Goal: Task Accomplishment & Management: Complete application form

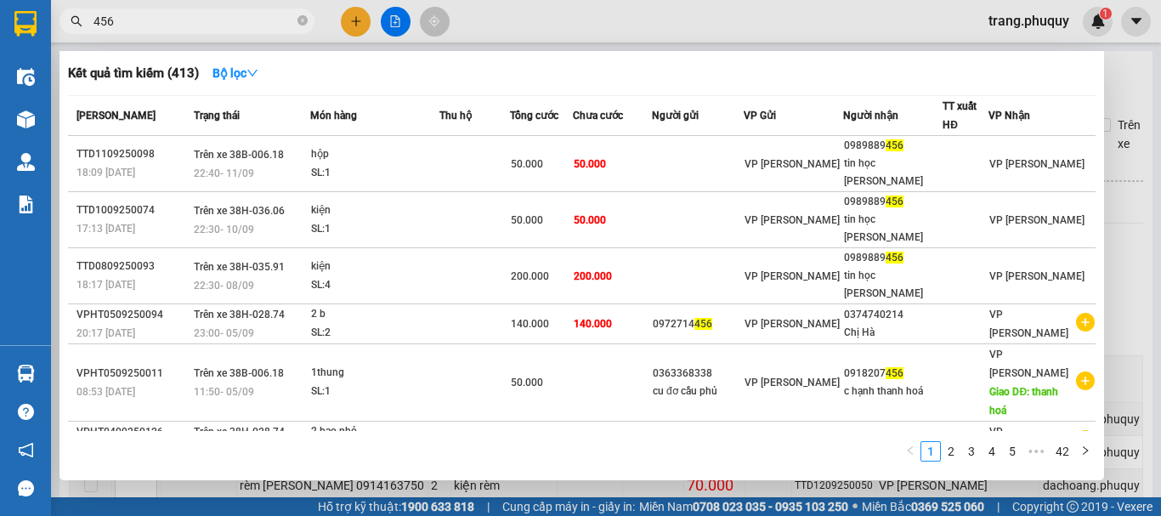
scroll to position [435, 0]
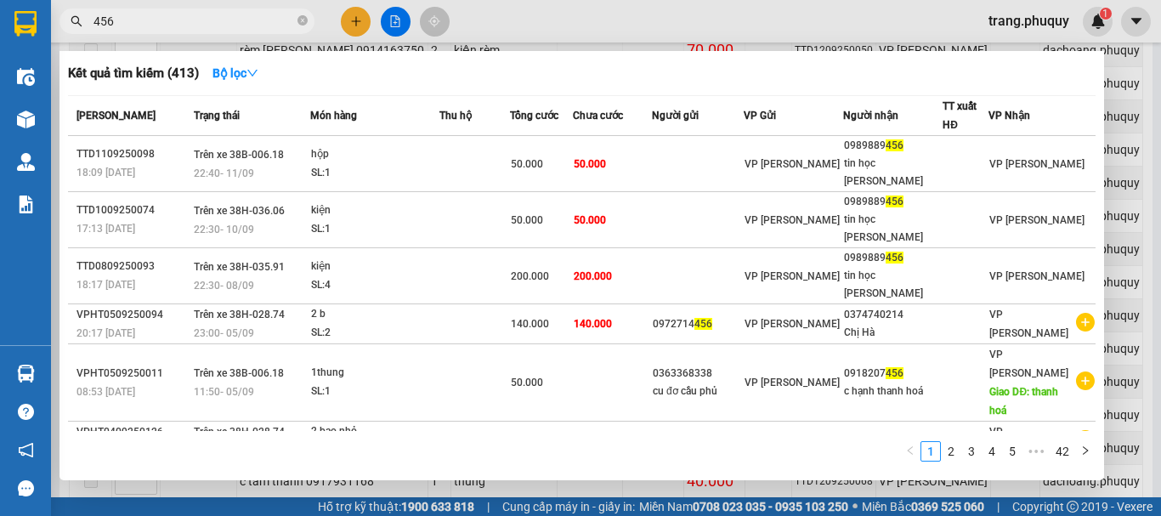
type input "456"
click at [360, 28] on div at bounding box center [580, 258] width 1161 height 516
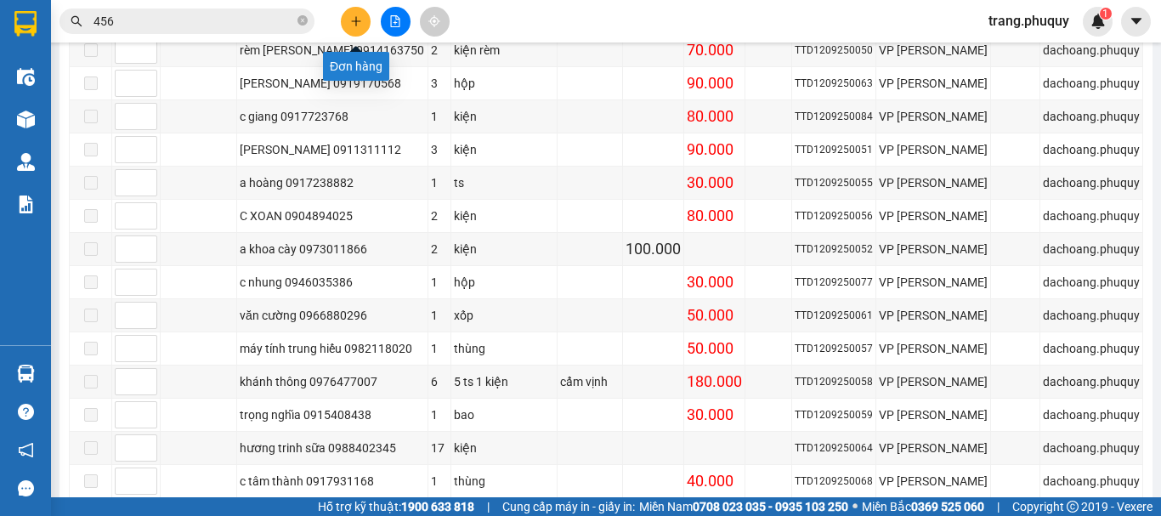
click at [350, 23] on icon "plus" at bounding box center [356, 21] width 12 height 12
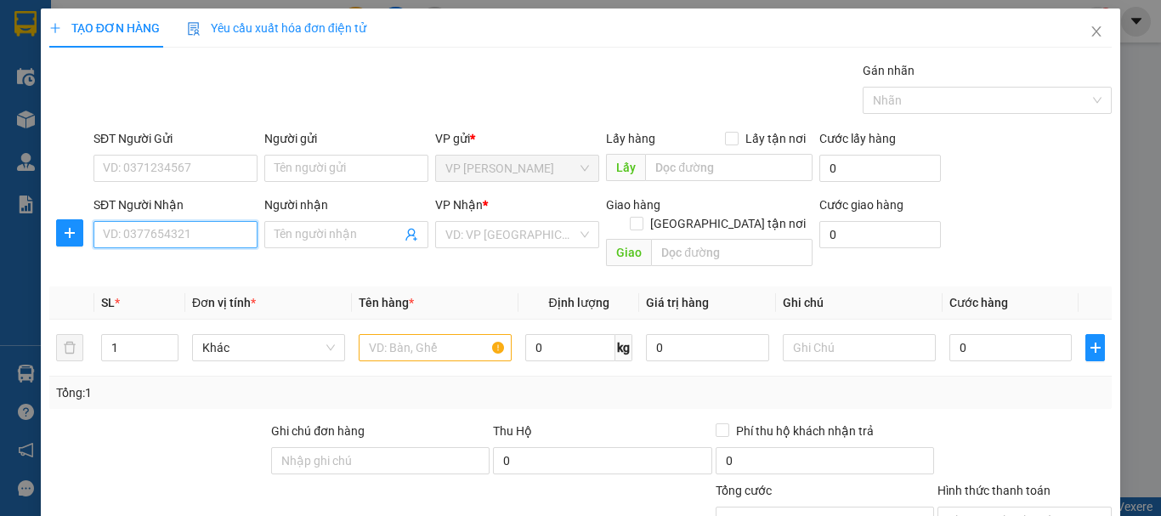
click at [191, 238] on input "SĐT Người Nhận" at bounding box center [175, 234] width 164 height 27
type input "0947891362"
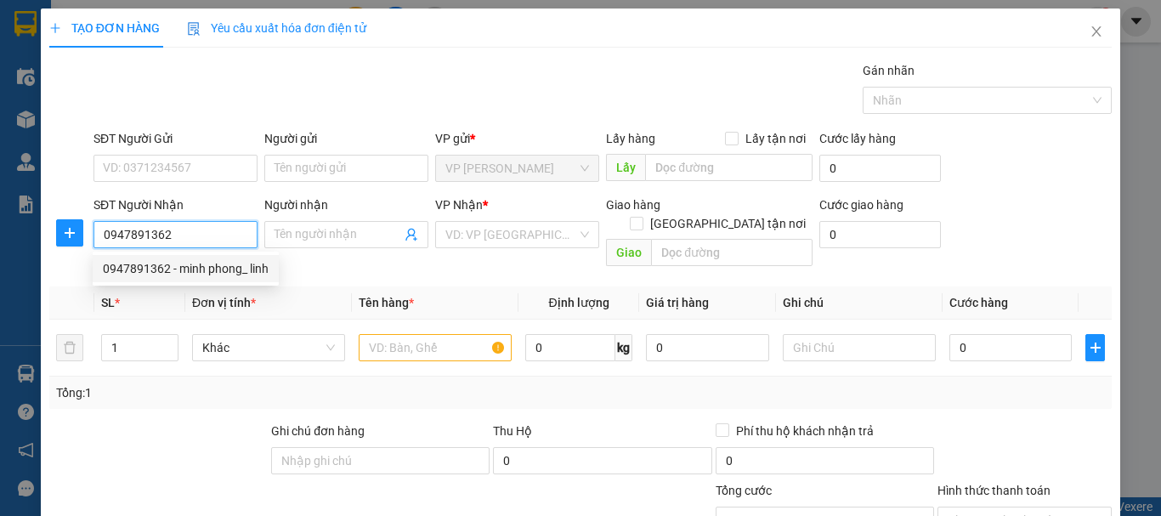
click at [175, 263] on div "0947891362 - minh phong_ linh" at bounding box center [186, 268] width 166 height 19
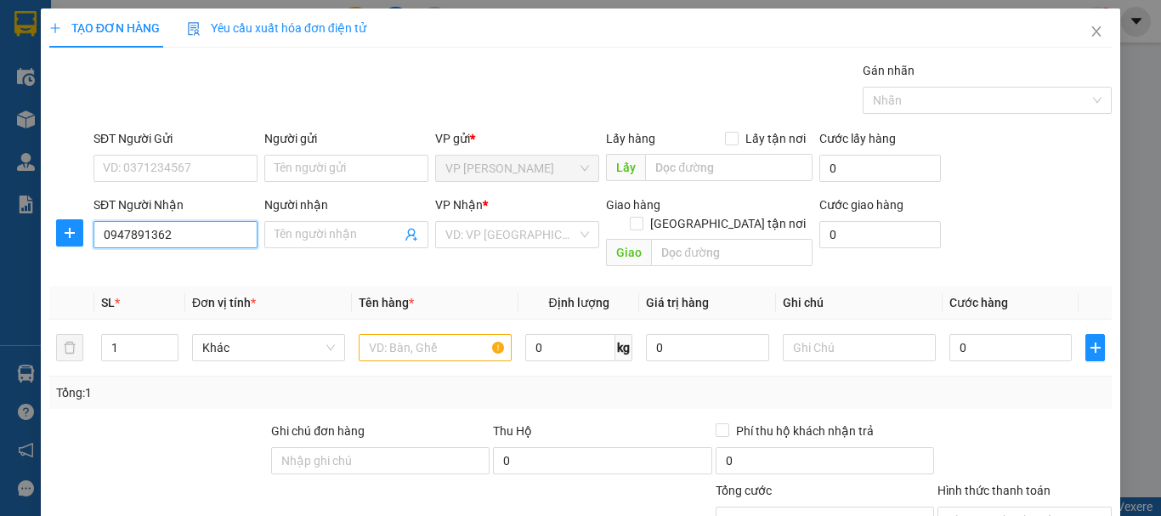
type input "minh phong_ linh"
type input "nghèn"
type input "0947891362"
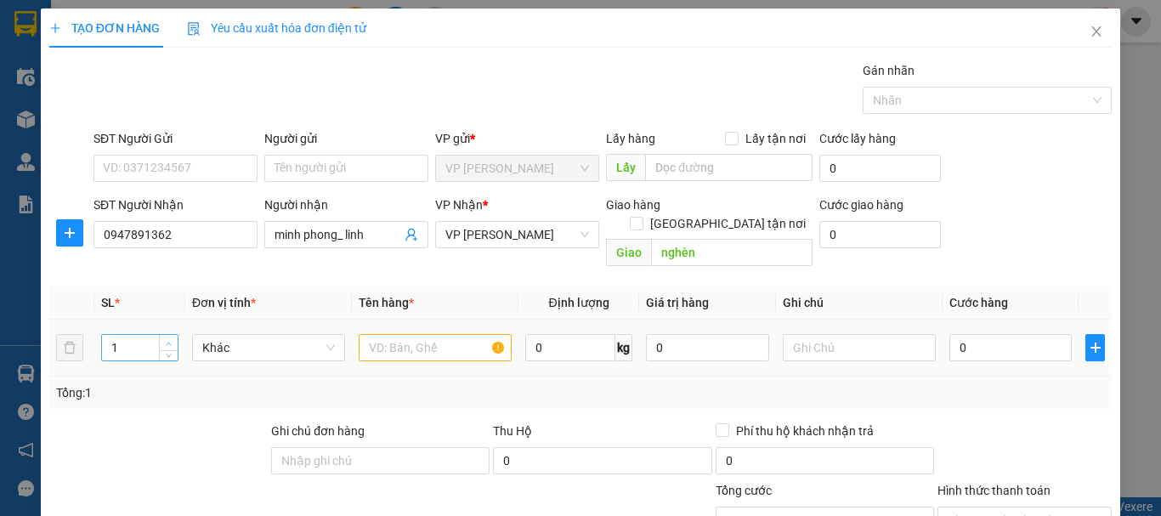
type input "2"
click at [161, 335] on span "Increase Value" at bounding box center [168, 342] width 19 height 15
click at [372, 334] on input "text" at bounding box center [435, 347] width 153 height 27
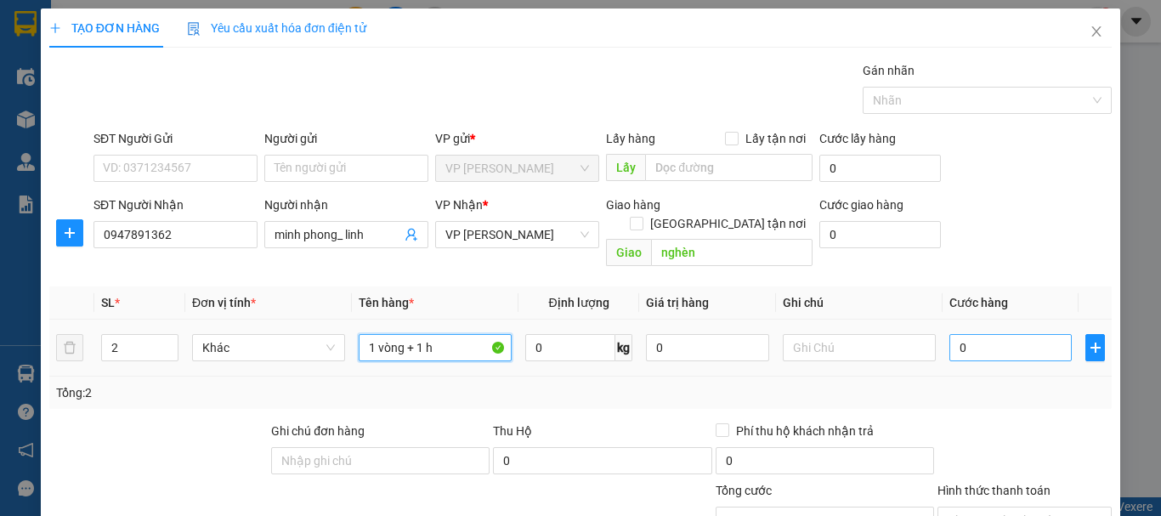
type input "1 vòng + 1 h"
click at [974, 334] on input "0" at bounding box center [1010, 347] width 122 height 27
type input "7"
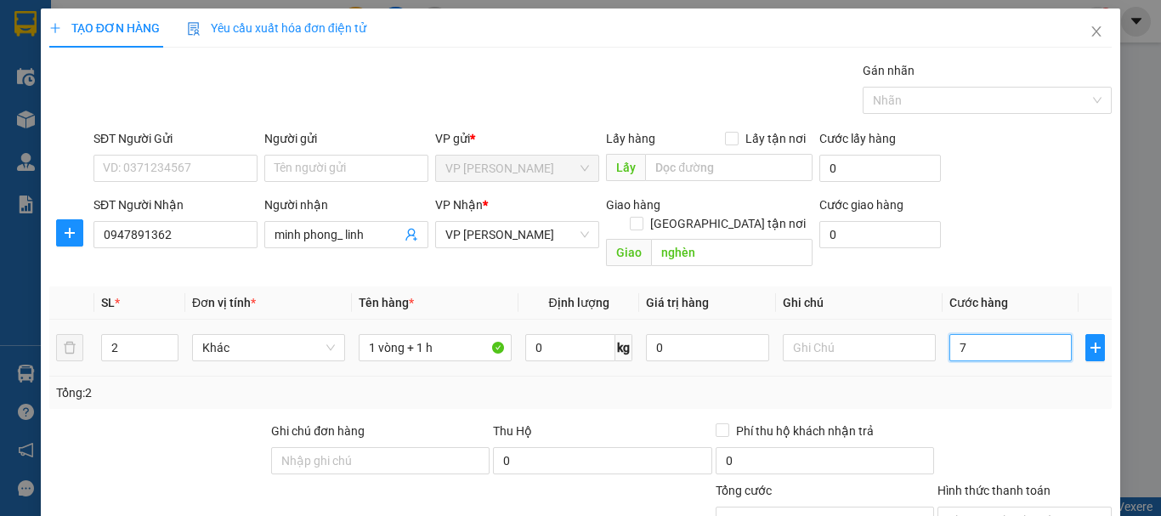
type input "70"
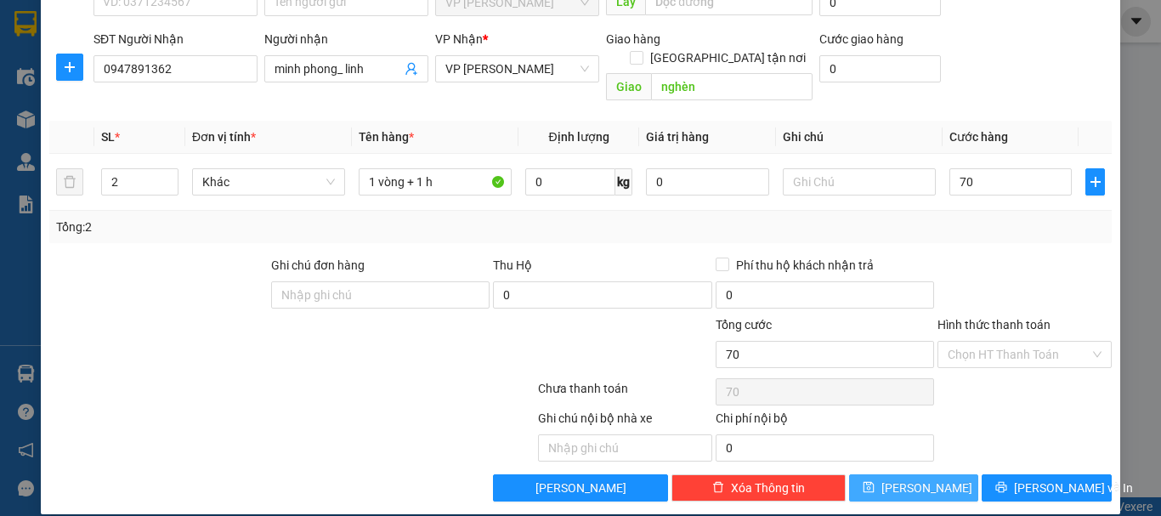
type input "70.000"
click at [937, 474] on button "[PERSON_NAME]" at bounding box center [914, 487] width 130 height 27
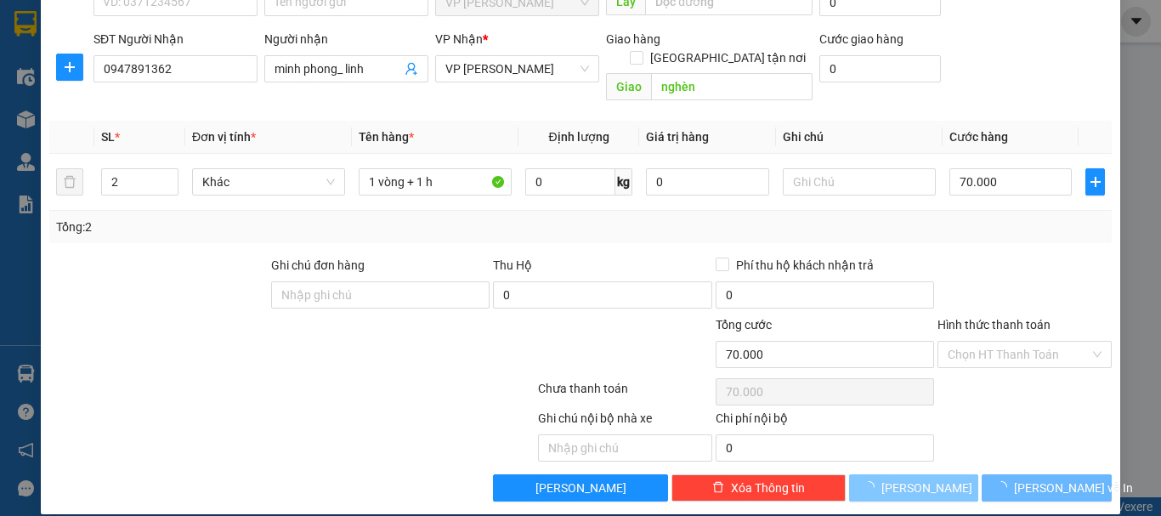
type input "1"
type input "0"
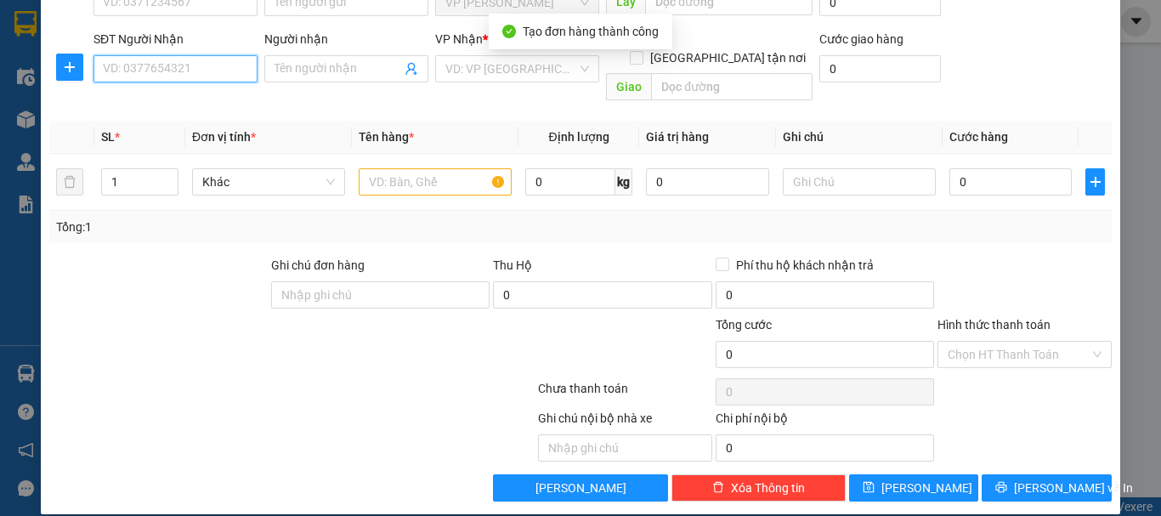
click at [183, 70] on input "SĐT Người Nhận" at bounding box center [175, 68] width 164 height 27
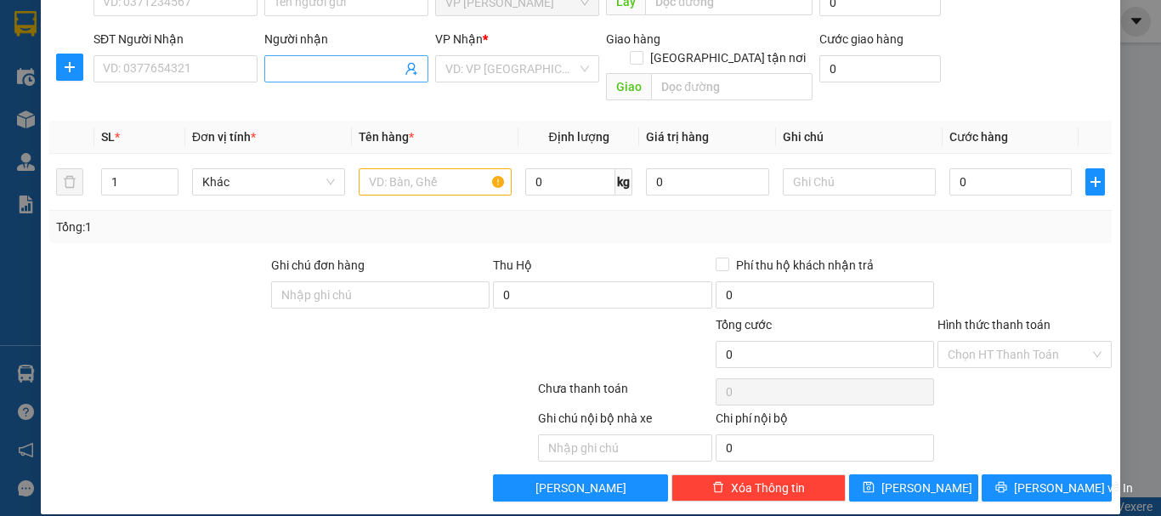
click at [310, 69] on input "Người nhận" at bounding box center [338, 68] width 127 height 19
type input "thể"
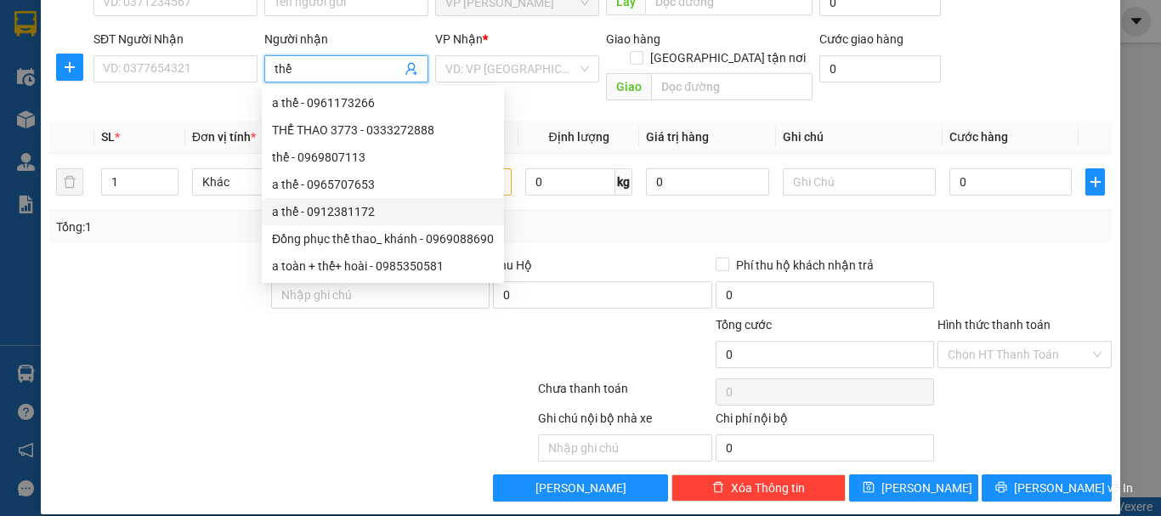
click at [330, 207] on div "a thể - 0912381172" at bounding box center [383, 211] width 222 height 19
type input "0912381172"
type input "a thể"
type input "cầu già"
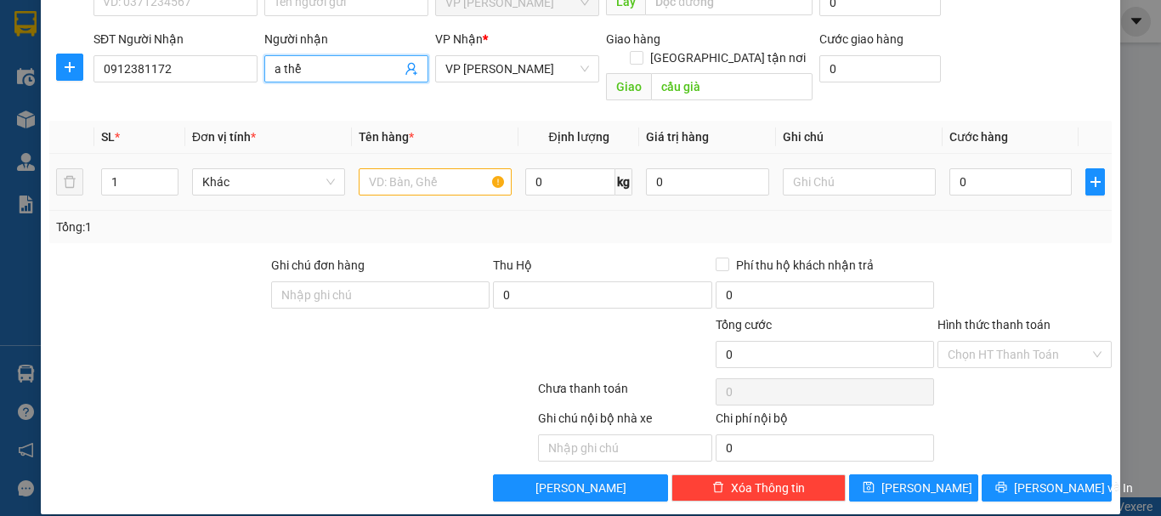
type input "a thể"
click at [394, 168] on input "text" at bounding box center [435, 181] width 153 height 27
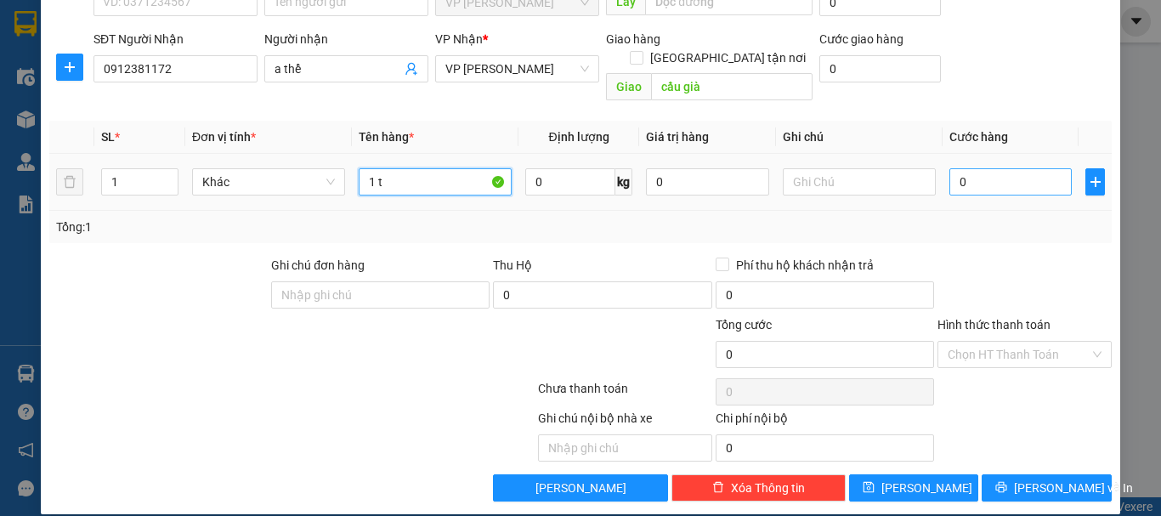
type input "1 t"
click at [959, 168] on input "0" at bounding box center [1010, 181] width 122 height 27
type input "1"
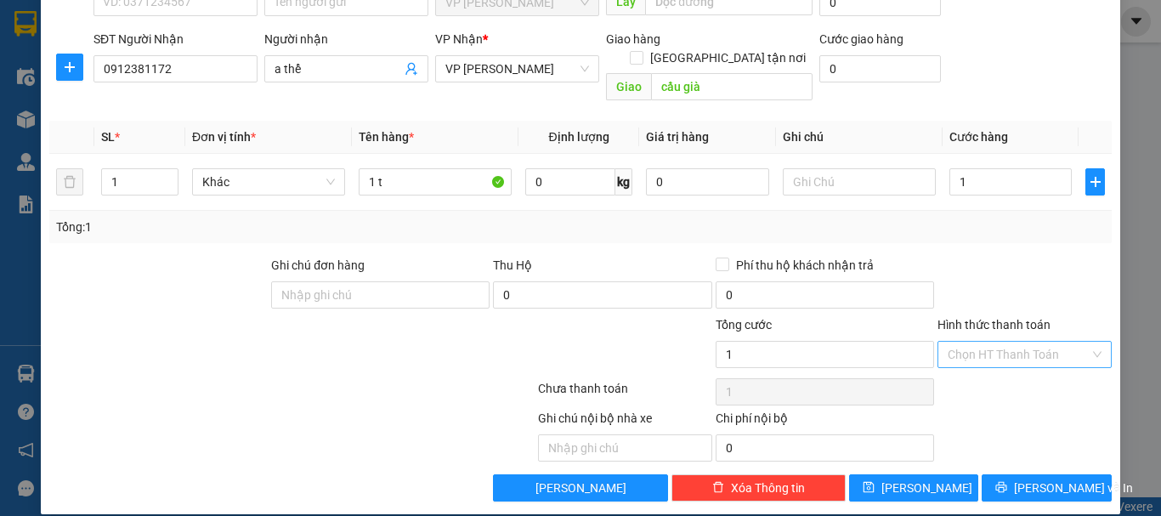
type input "1.000"
drag, startPoint x: 959, startPoint y: 336, endPoint x: 960, endPoint y: 346, distance: 10.2
click at [960, 342] on input "Hình thức thanh toán" at bounding box center [1019, 354] width 142 height 25
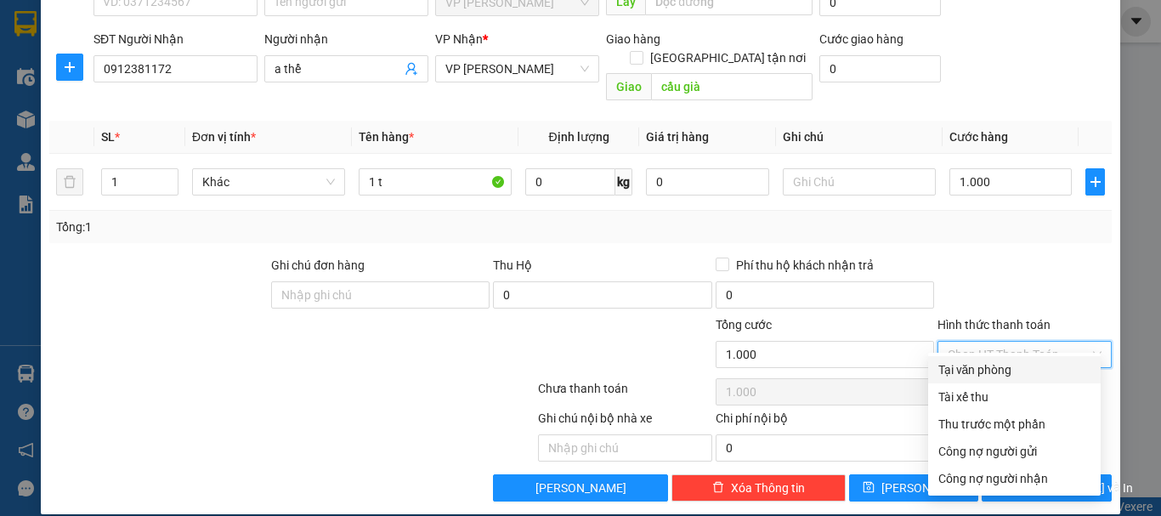
click at [958, 369] on div "Tại văn phòng" at bounding box center [1014, 369] width 152 height 19
type input "0"
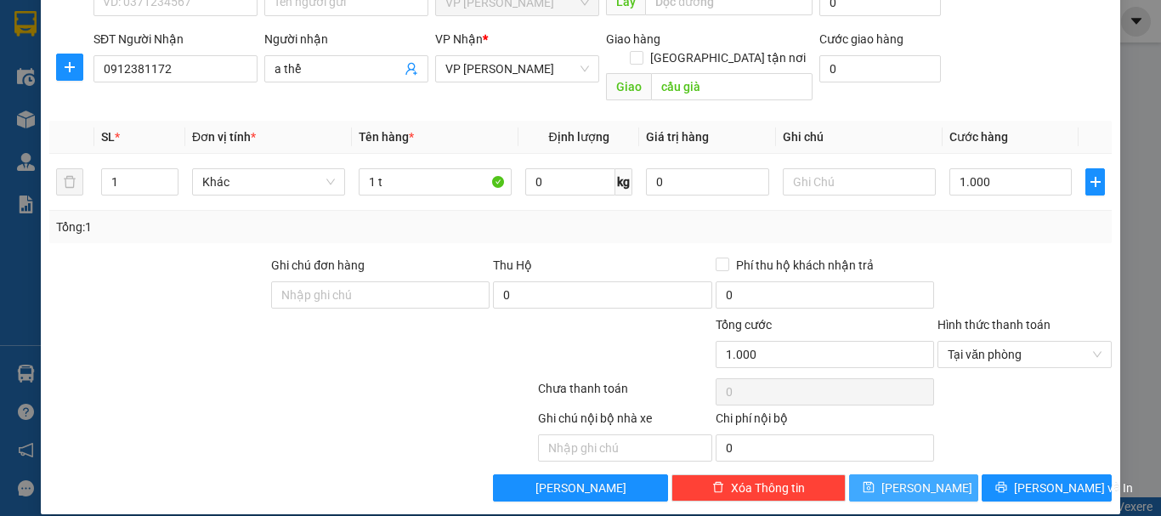
click at [909, 479] on span "[PERSON_NAME]" at bounding box center [926, 488] width 91 height 19
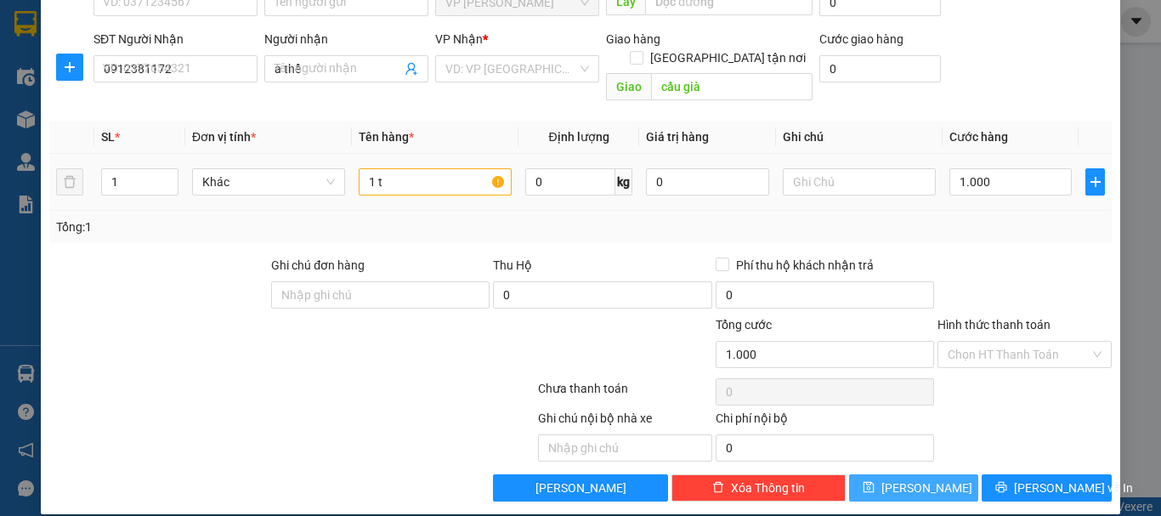
type input "0"
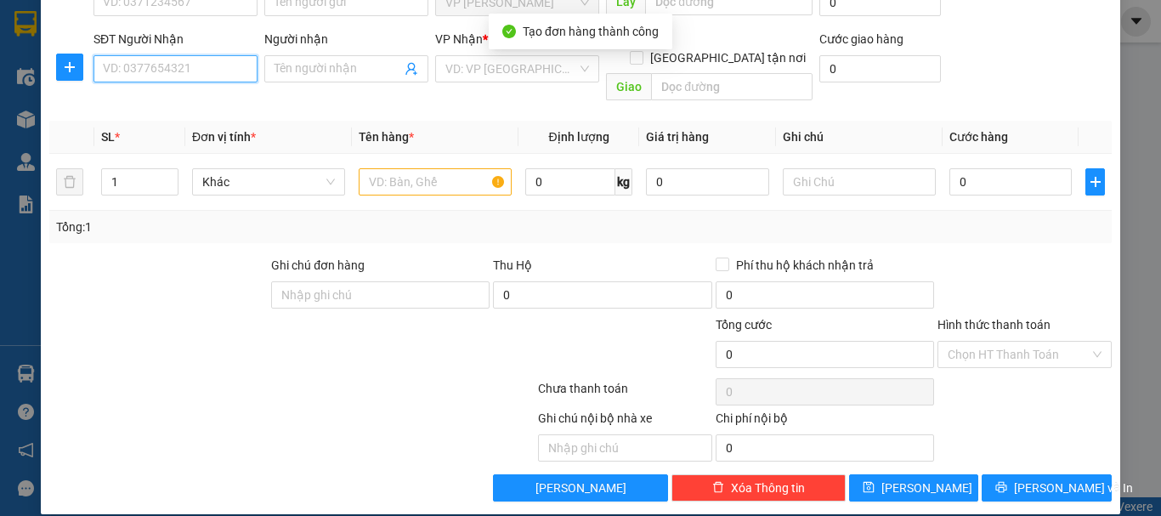
click at [208, 74] on input "SĐT Người Nhận" at bounding box center [175, 68] width 164 height 27
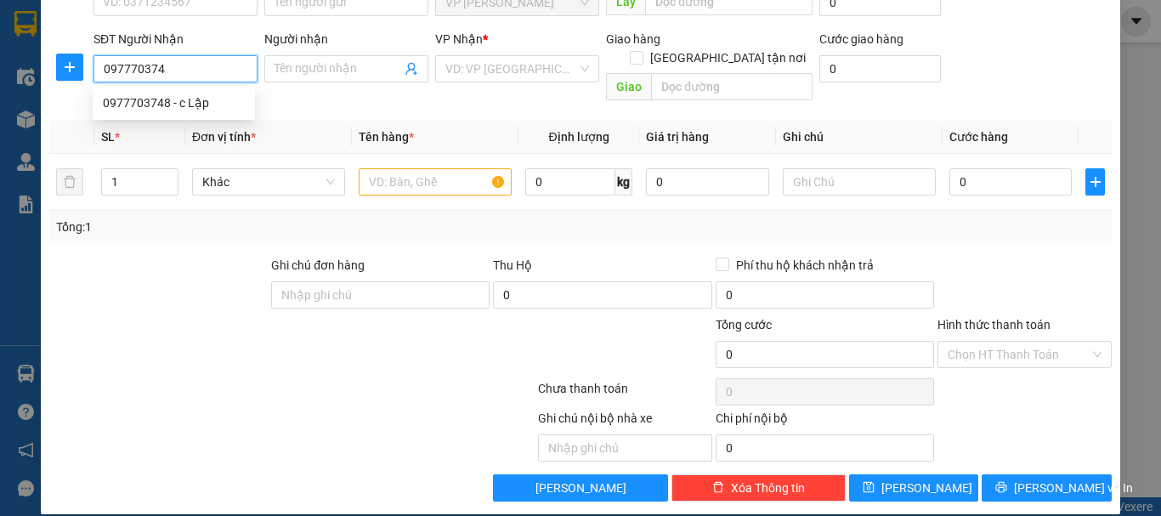
type input "0977703748"
click at [212, 103] on div "0977703748 - c Lập" at bounding box center [174, 102] width 142 height 19
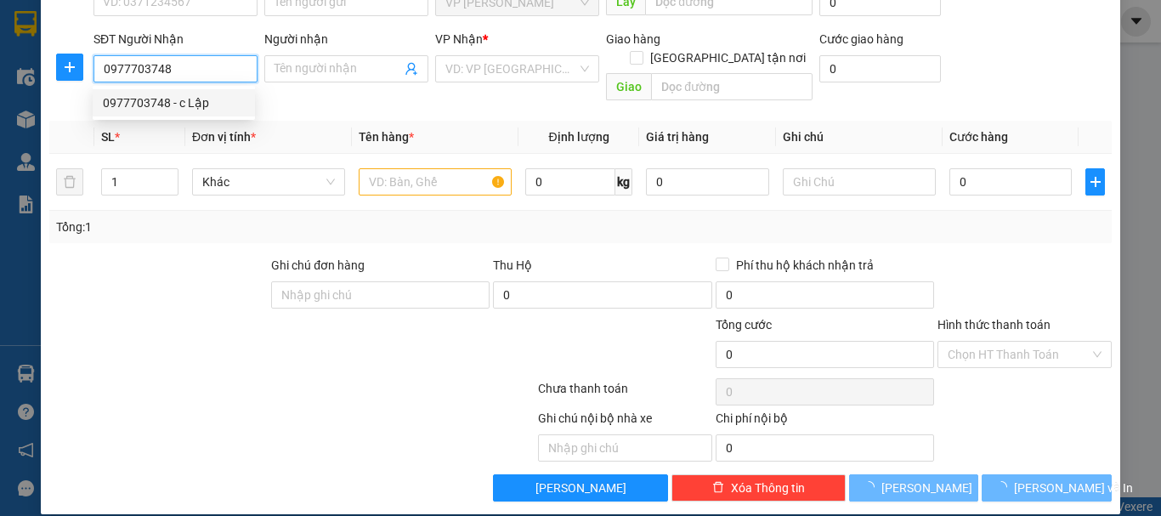
type input "c Lập"
type input "hồng lĩnh"
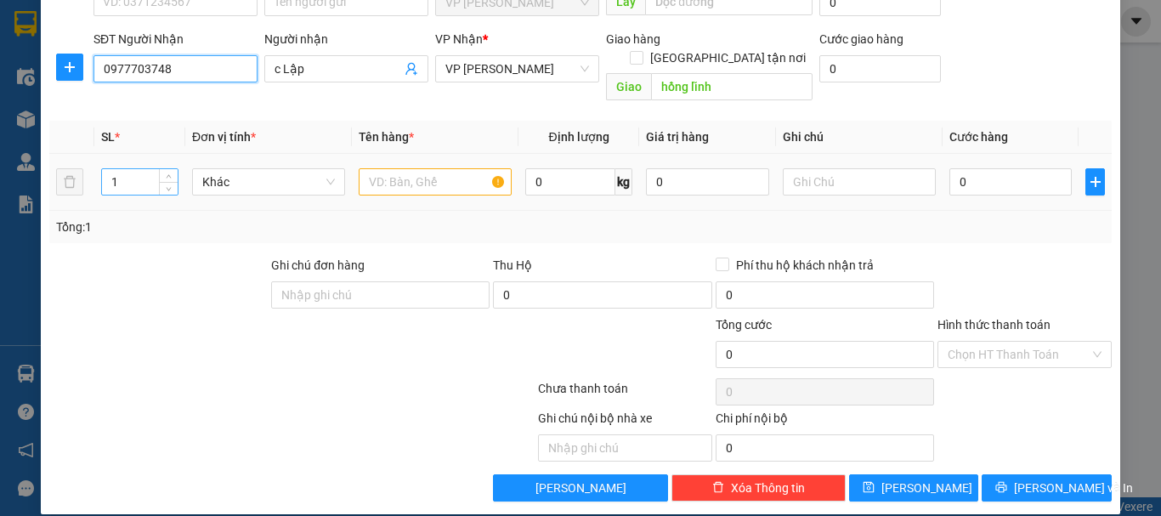
type input "0977703748"
click at [71, 171] on tr "1 Khác 0 kg 0 0" at bounding box center [580, 182] width 1062 height 57
type input "7"
click at [421, 168] on input "text" at bounding box center [435, 181] width 153 height 27
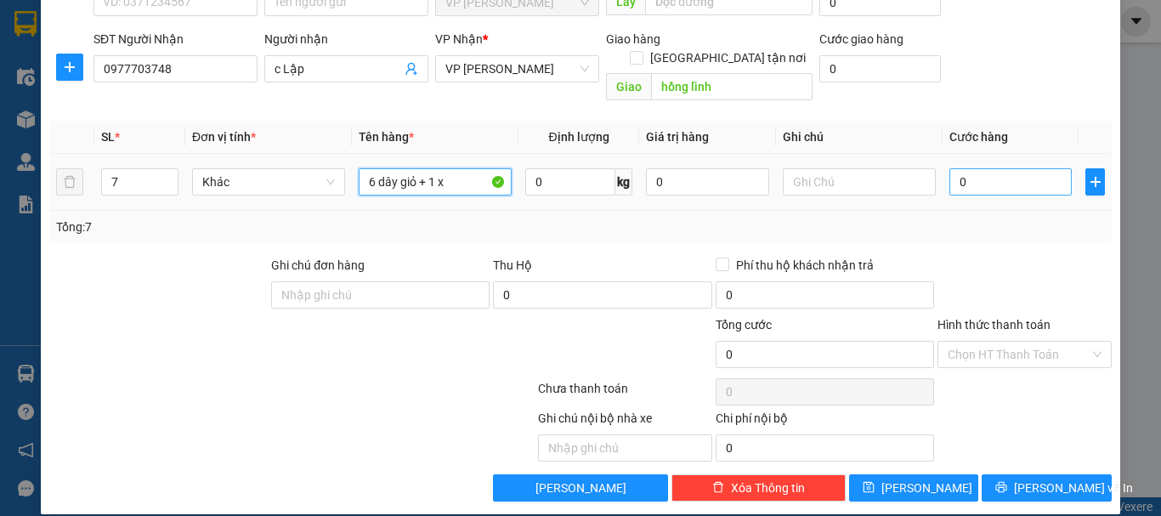
type input "6 dây giỏ + 1 x"
click at [967, 168] on input "0" at bounding box center [1010, 181] width 122 height 27
type input "2"
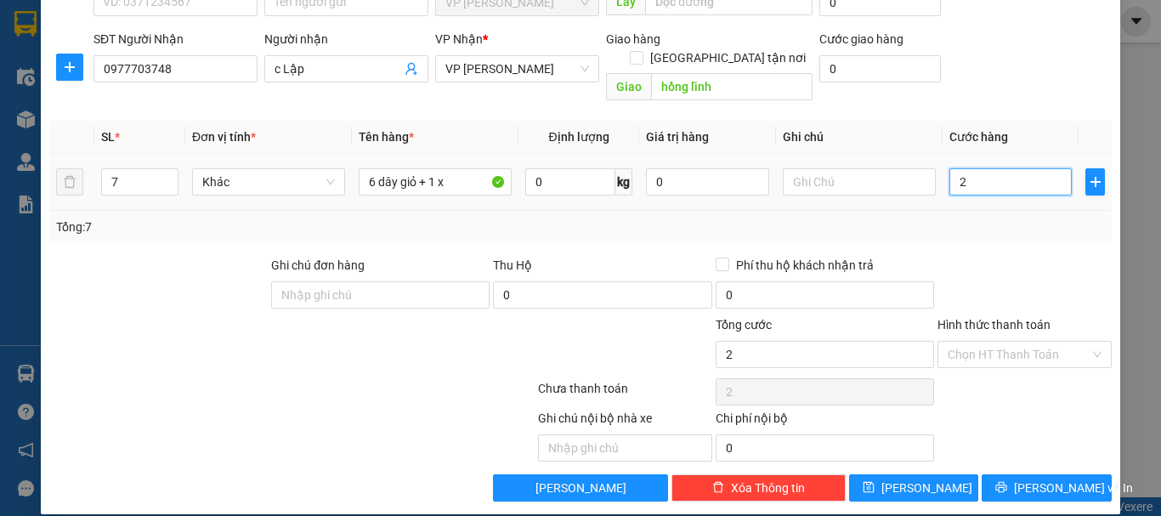
type input "21"
type input "210"
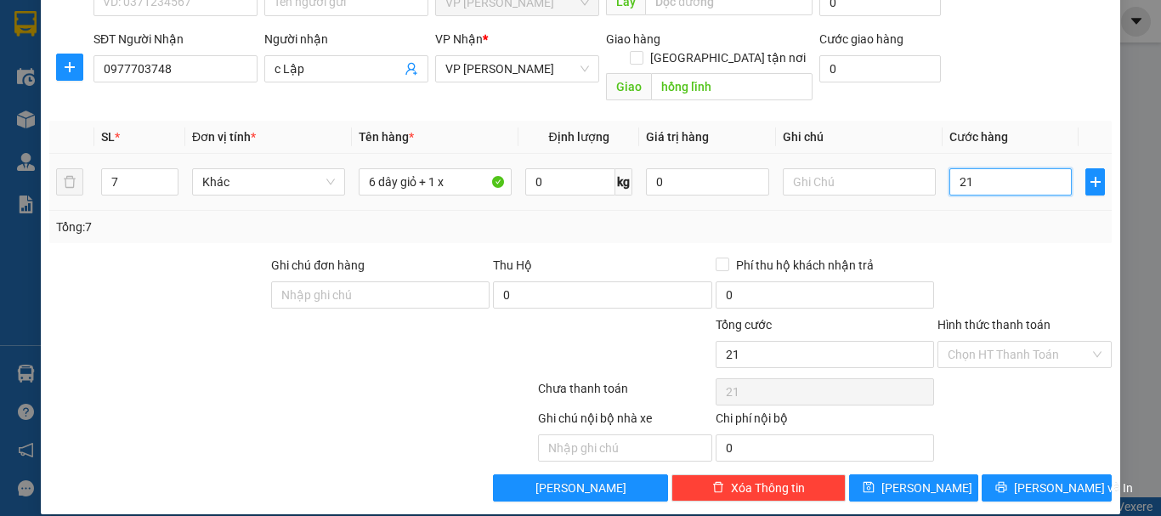
type input "210"
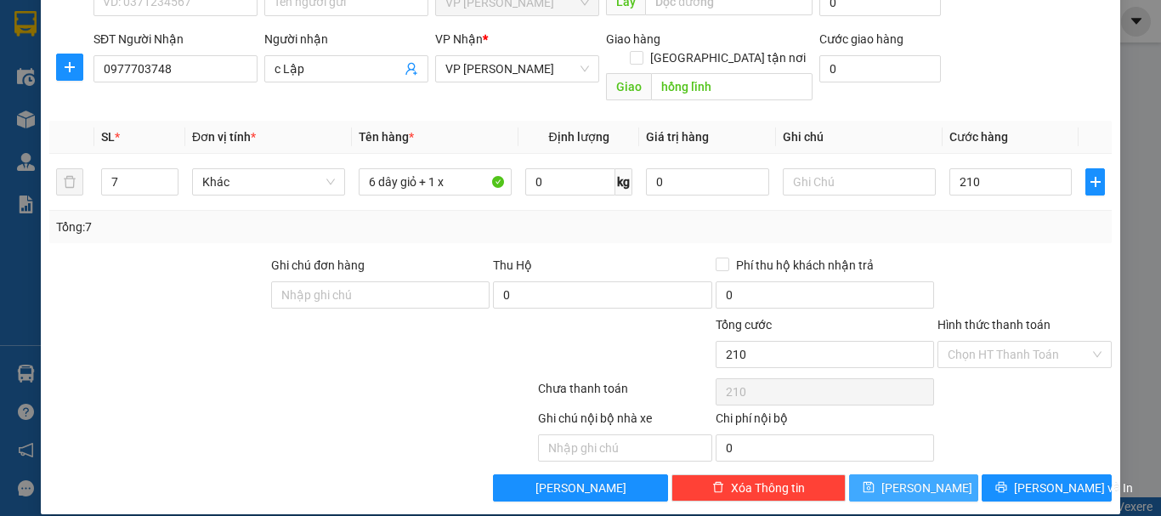
type input "210.000"
click at [917, 479] on button "[PERSON_NAME]" at bounding box center [914, 487] width 130 height 27
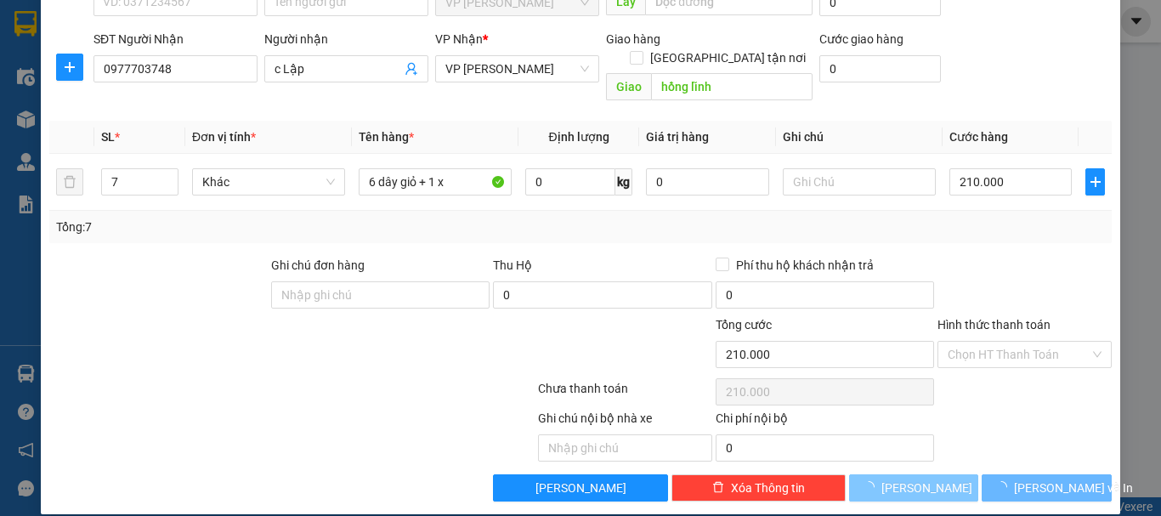
type input "1"
type input "0"
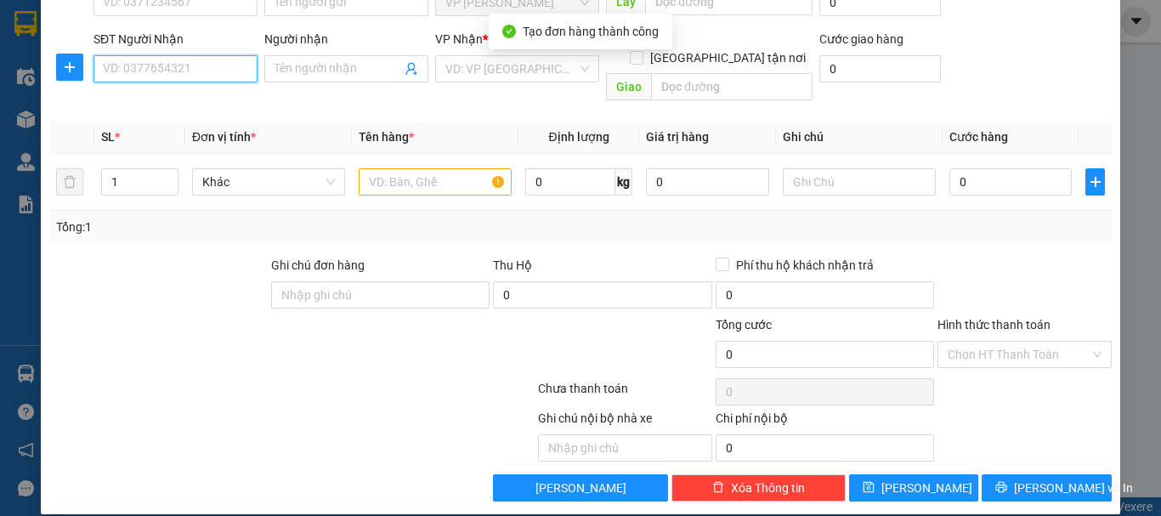
click at [190, 73] on input "SĐT Người Nhận" at bounding box center [175, 68] width 164 height 27
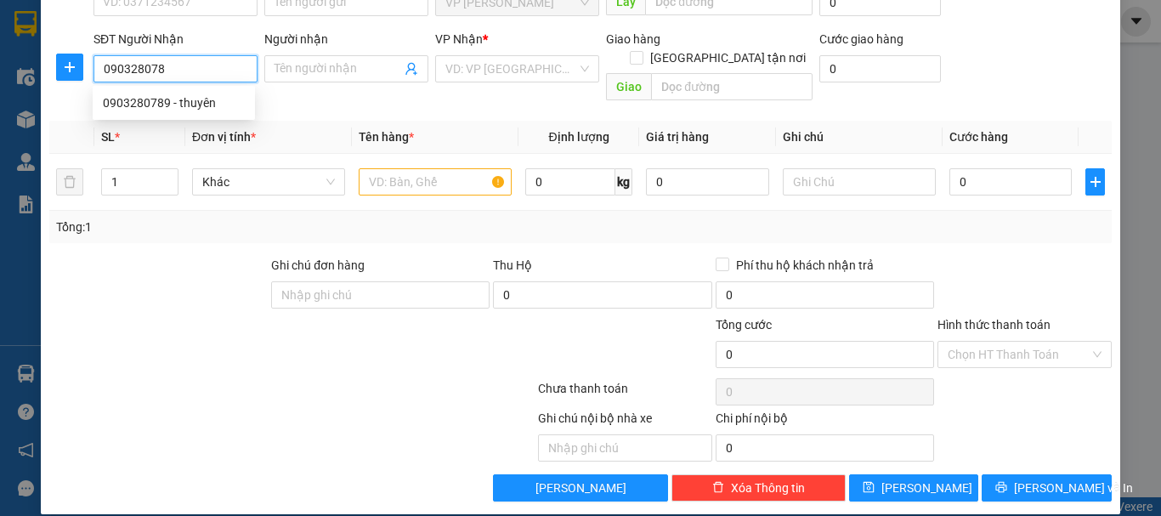
type input "0903280789"
click at [213, 102] on div "0903280789 - thuyên" at bounding box center [174, 102] width 142 height 19
type input "thuyên"
type input "can lộc"
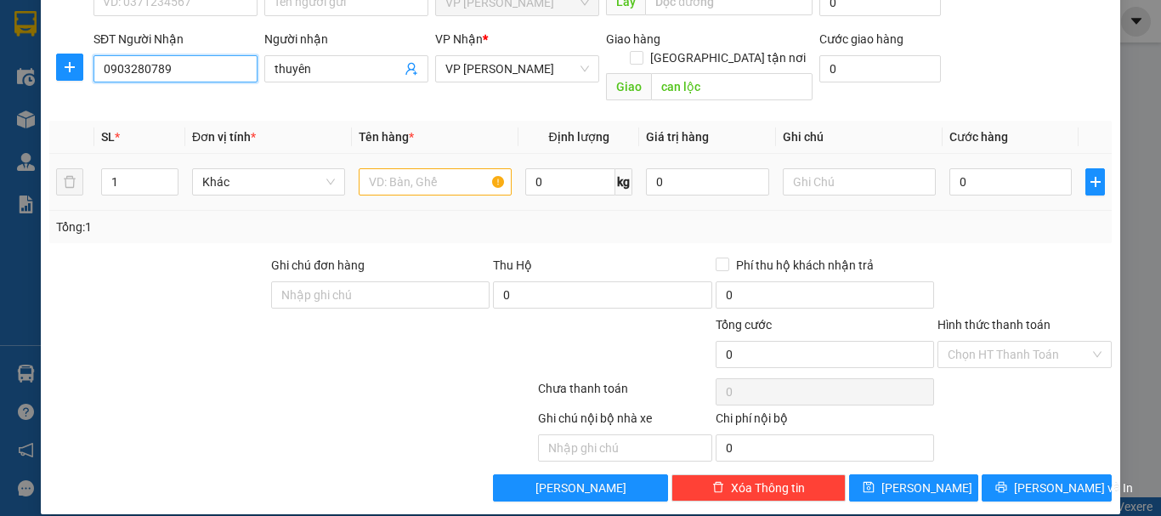
type input "0903280789"
click at [428, 168] on input "text" at bounding box center [435, 181] width 153 height 27
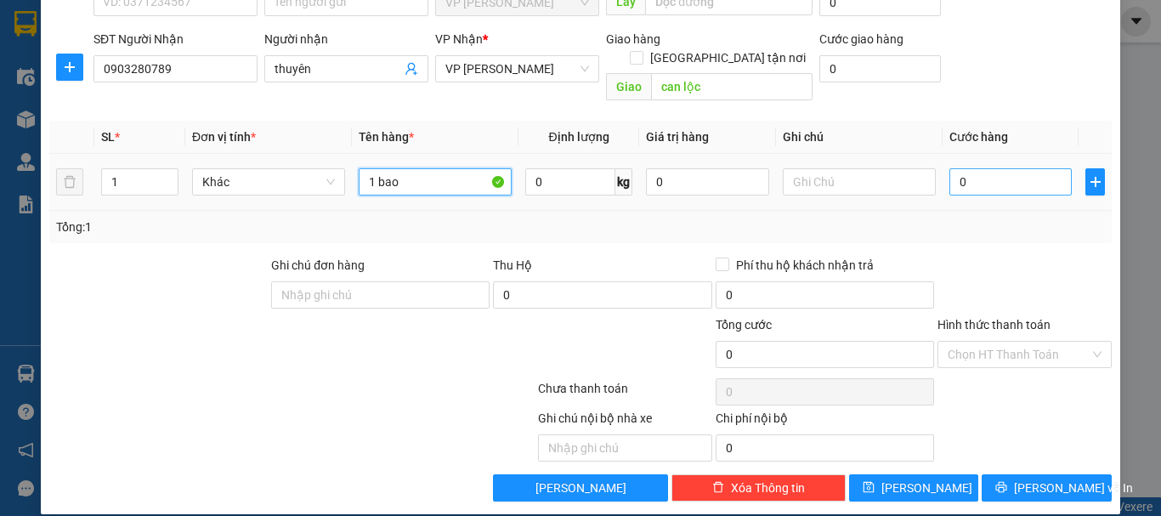
type input "1 bao"
click at [949, 168] on input "0" at bounding box center [1010, 181] width 122 height 27
type input "6"
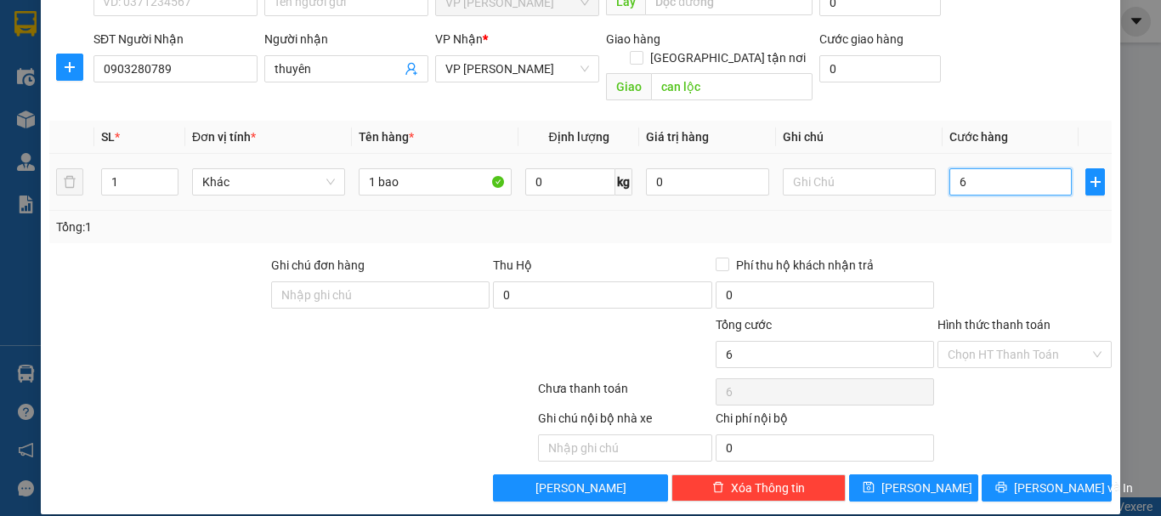
type input "60"
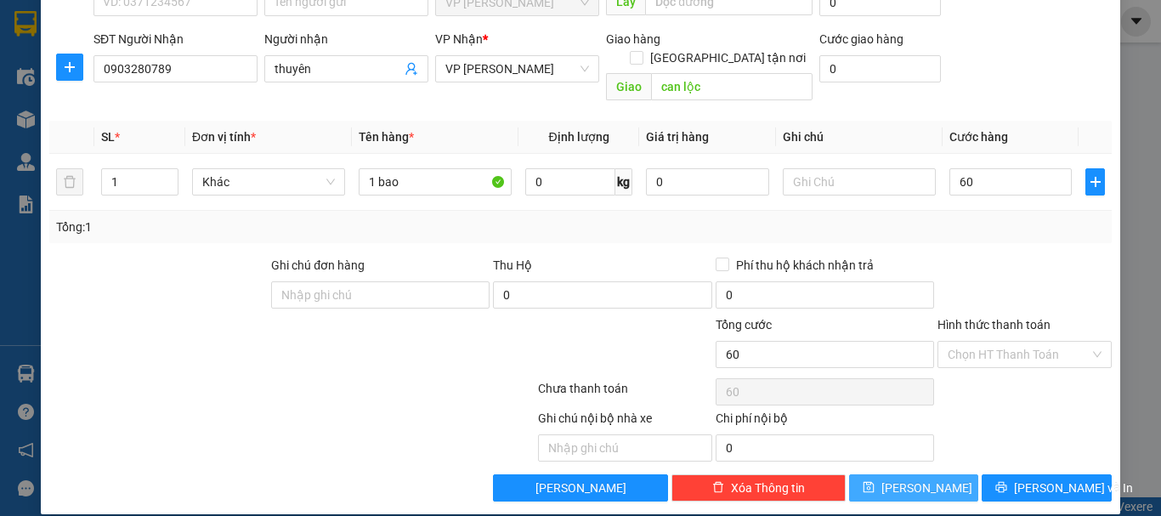
type input "60.000"
click at [929, 474] on button "[PERSON_NAME]" at bounding box center [914, 487] width 130 height 27
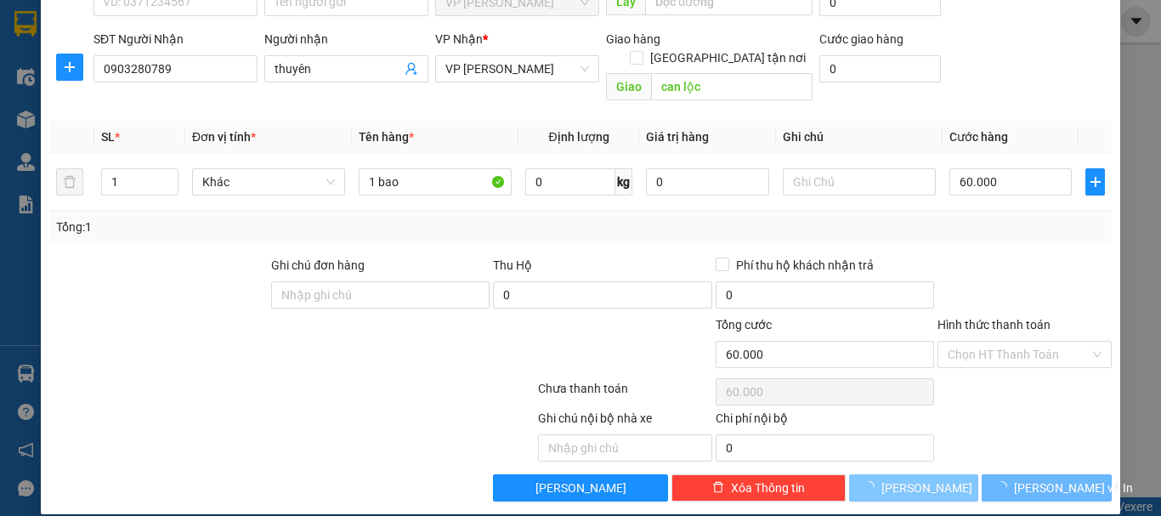
type input "0"
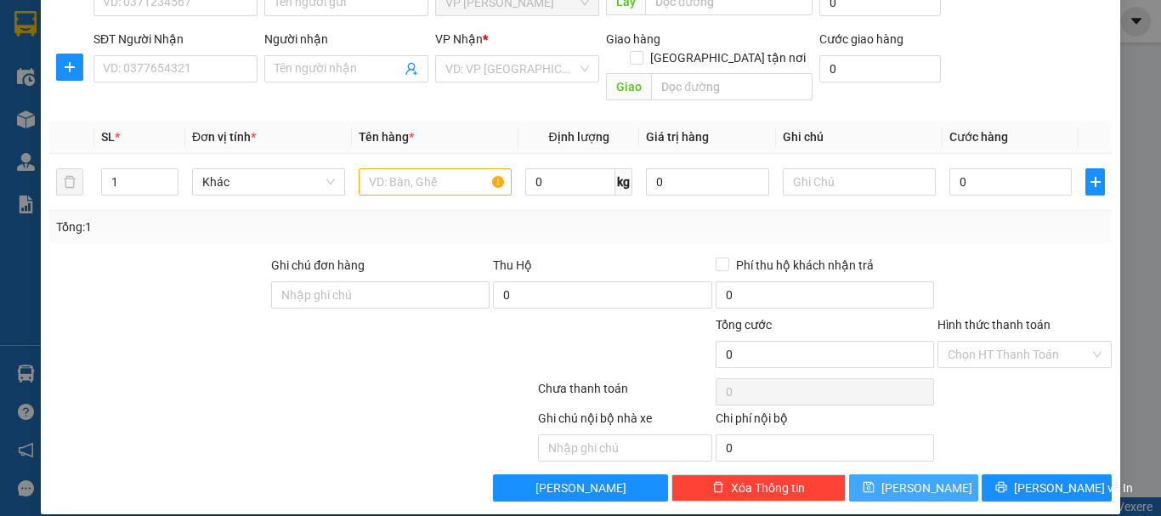
click at [849, 474] on button "[PERSON_NAME]" at bounding box center [914, 487] width 130 height 27
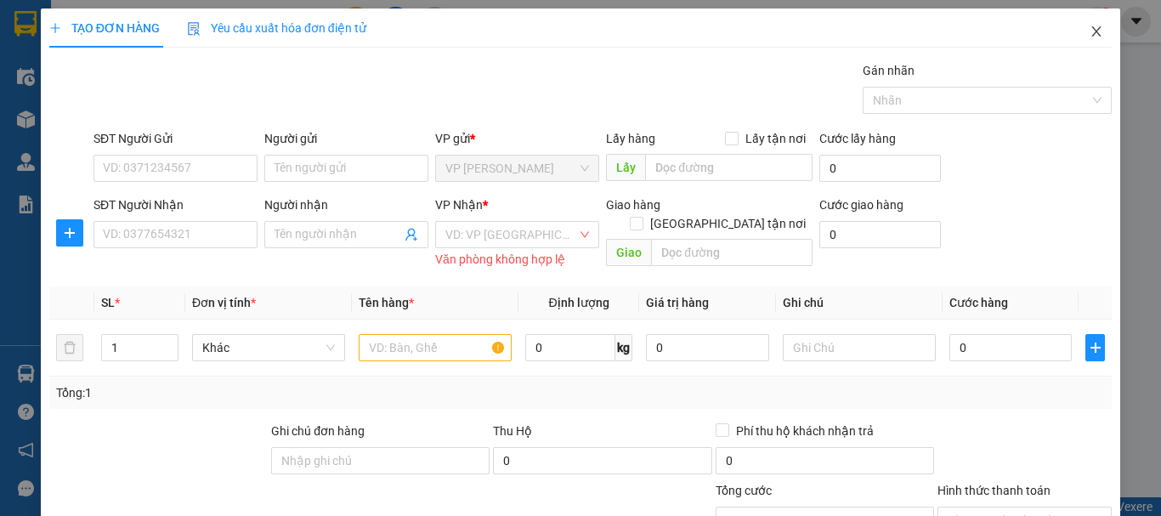
drag, startPoint x: 1087, startPoint y: 26, endPoint x: 810, endPoint y: 40, distance: 277.4
click at [1090, 29] on icon "close" at bounding box center [1097, 32] width 14 height 14
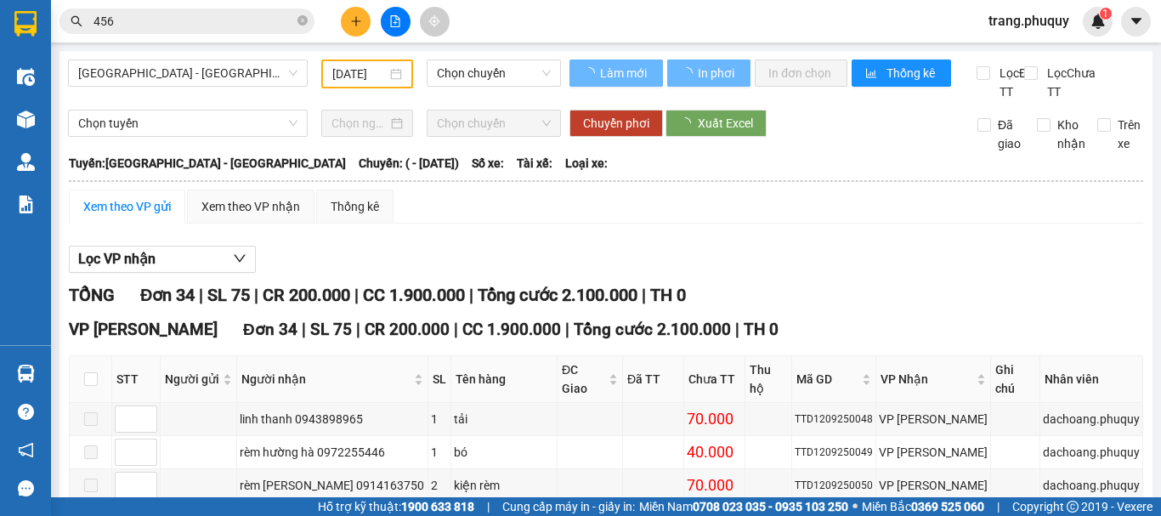
click at [197, 19] on input "456" at bounding box center [193, 21] width 201 height 19
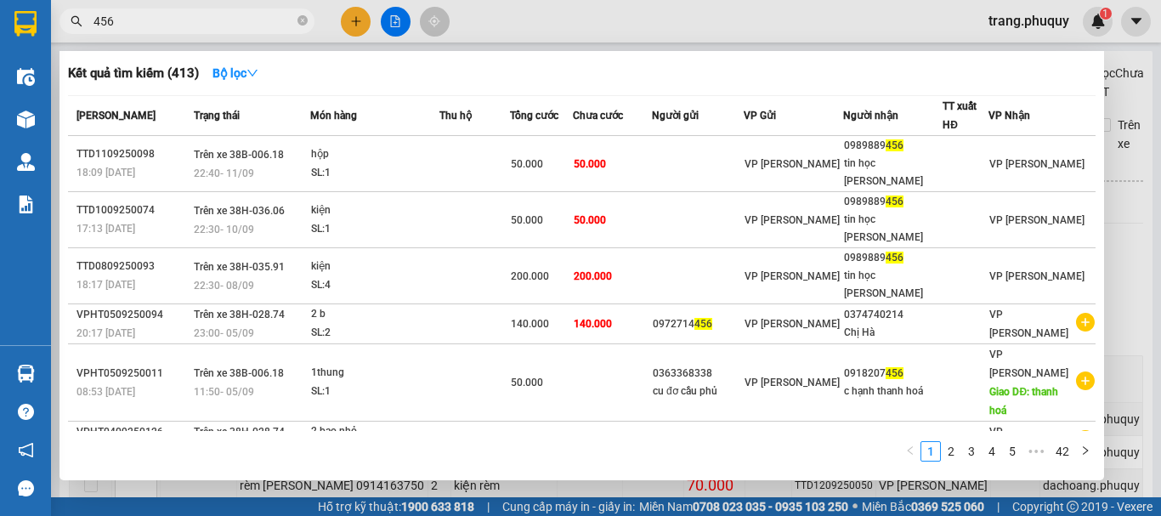
drag, startPoint x: 142, startPoint y: 23, endPoint x: 61, endPoint y: 33, distance: 81.4
click at [61, 33] on div "456" at bounding box center [165, 20] width 331 height 25
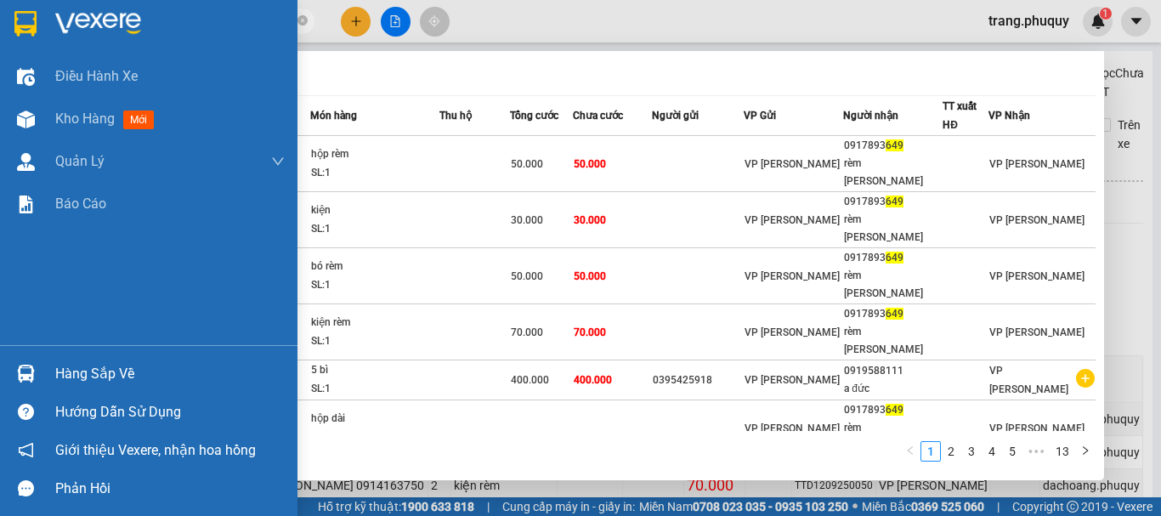
drag, startPoint x: 122, startPoint y: 21, endPoint x: 21, endPoint y: 20, distance: 101.2
click at [22, 21] on section "Kết quả tìm kiếm ( 126 ) Bộ lọc Mã ĐH Trạng thái Món hàng Thu hộ Tổng cước Chưa…" at bounding box center [580, 258] width 1161 height 516
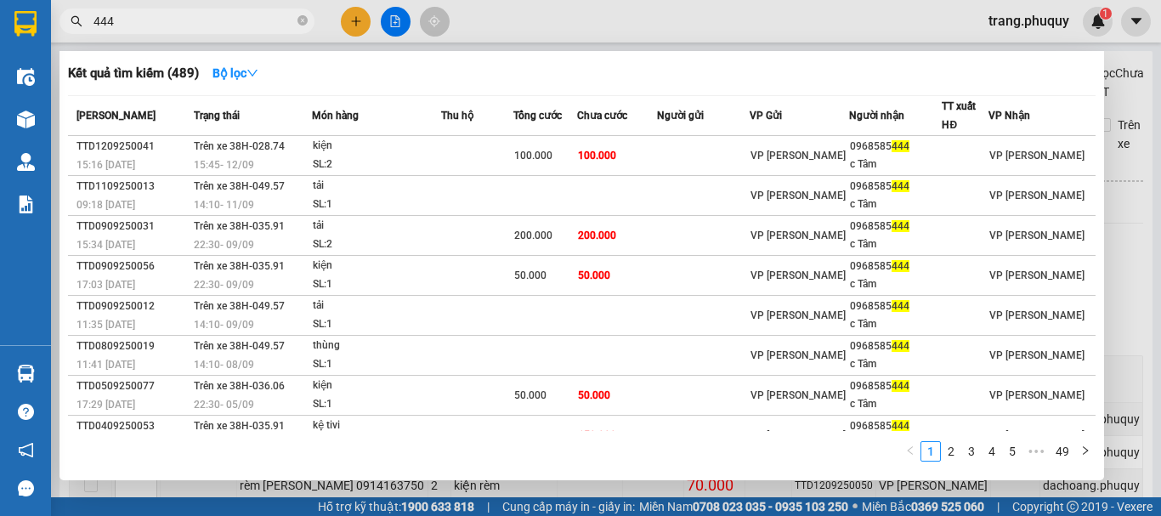
type input "444"
click at [392, 25] on div at bounding box center [580, 258] width 1161 height 516
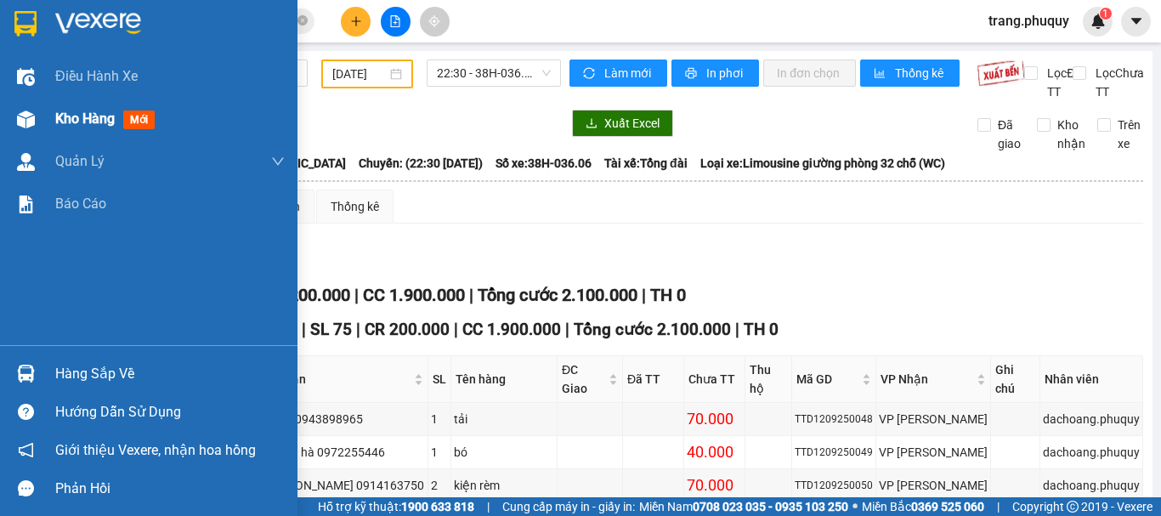
click at [81, 110] on span "Kho hàng" at bounding box center [84, 118] width 59 height 16
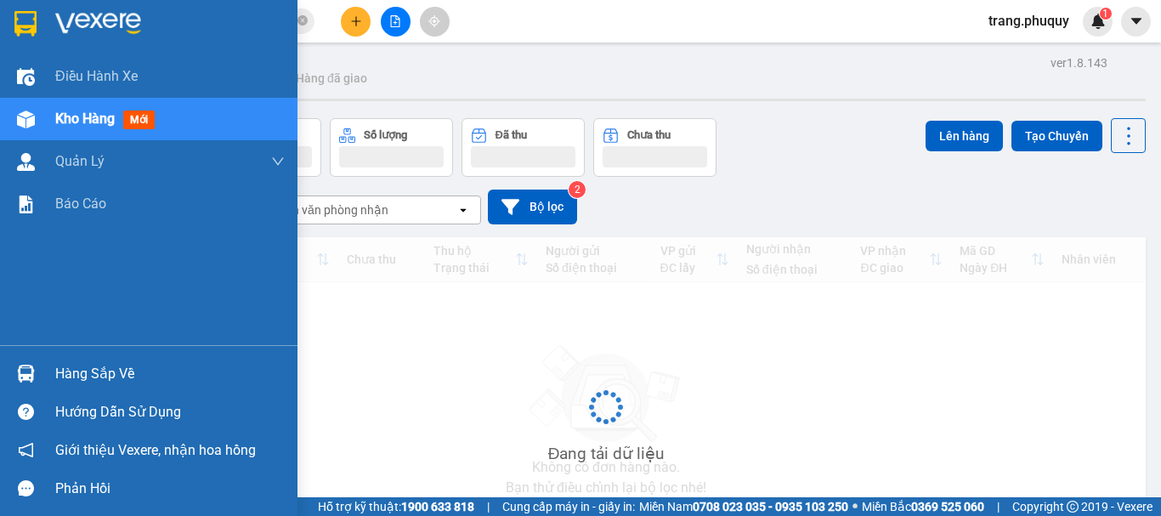
click at [81, 110] on span "Kho hàng" at bounding box center [84, 118] width 59 height 16
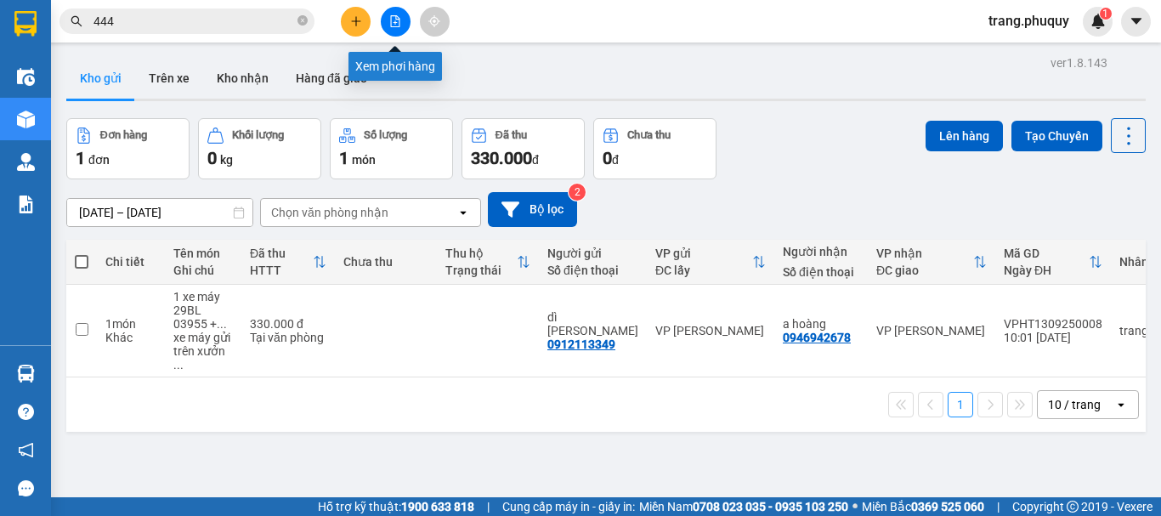
click at [393, 24] on icon "file-add" at bounding box center [395, 21] width 12 height 12
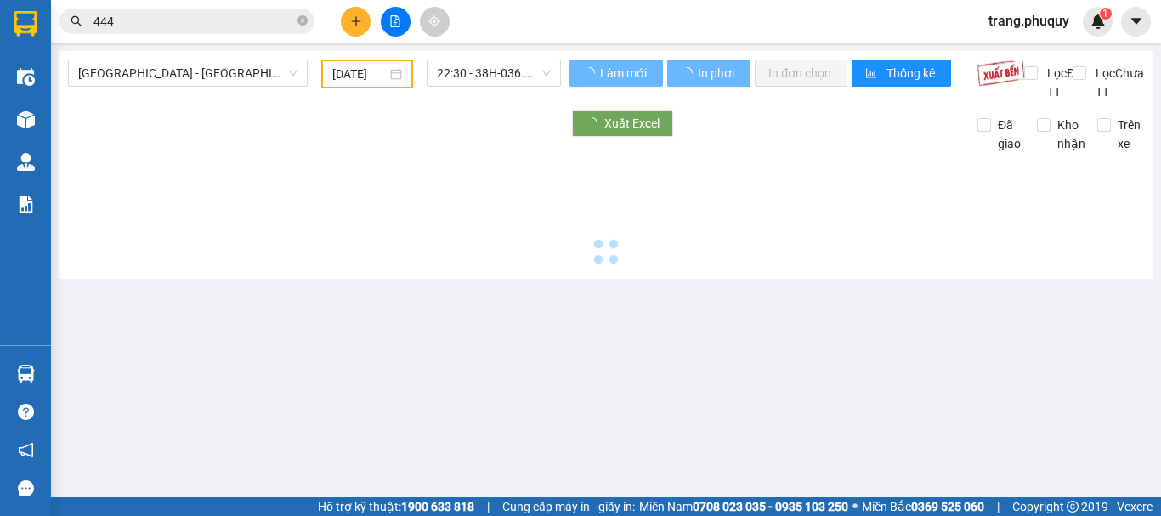
type input "[DATE]"
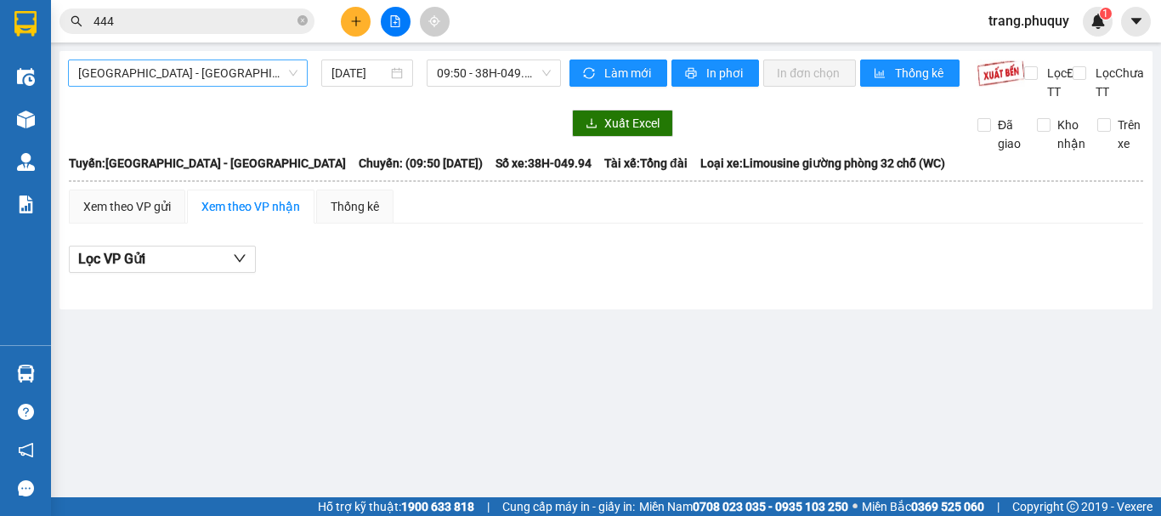
click at [201, 78] on span "[GEOGRAPHIC_DATA] - [GEOGRAPHIC_DATA]" at bounding box center [187, 72] width 219 height 25
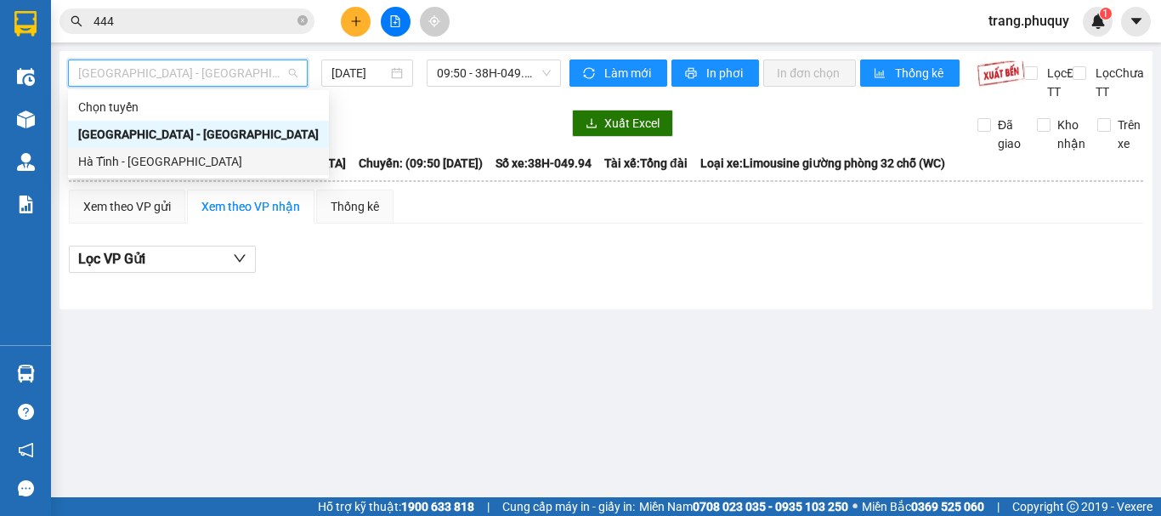
click at [173, 157] on div "Hà Tĩnh - [GEOGRAPHIC_DATA]" at bounding box center [198, 161] width 241 height 19
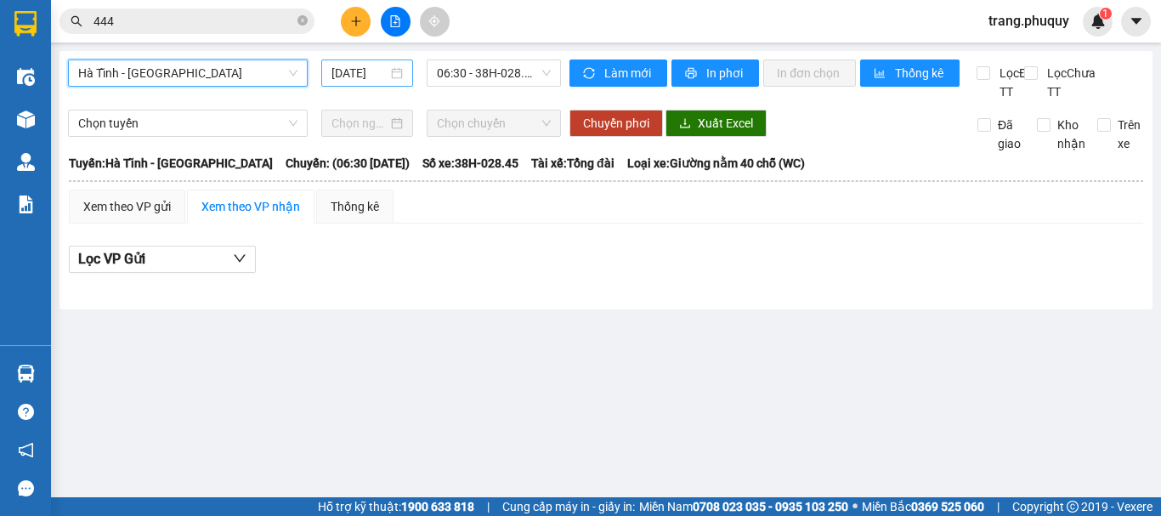
click at [358, 76] on input "[DATE]" at bounding box center [359, 73] width 56 height 19
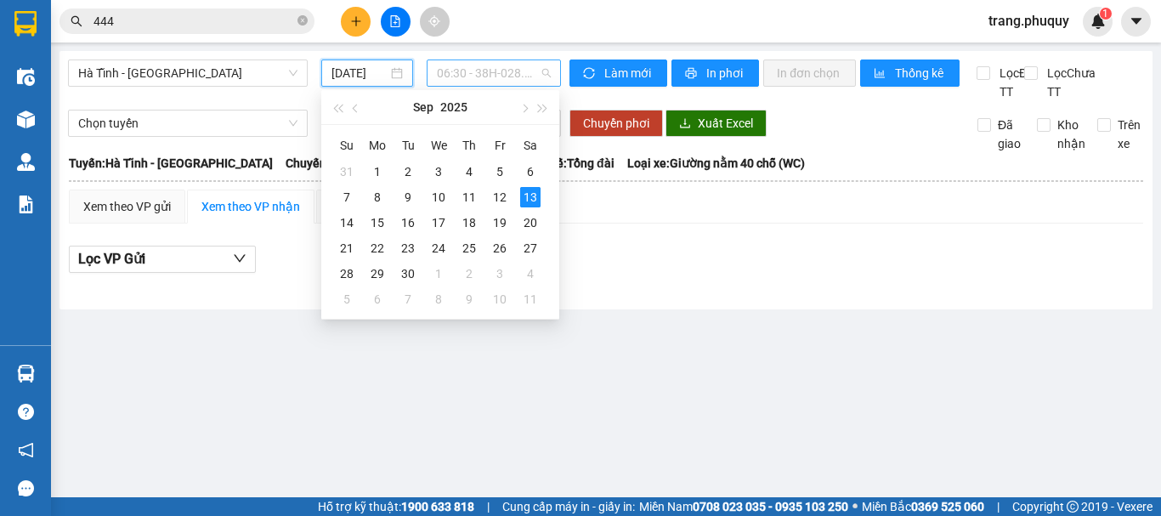
click at [484, 69] on span "06:30 - 38H-028.45 - (Đã hủy)" at bounding box center [494, 72] width 114 height 25
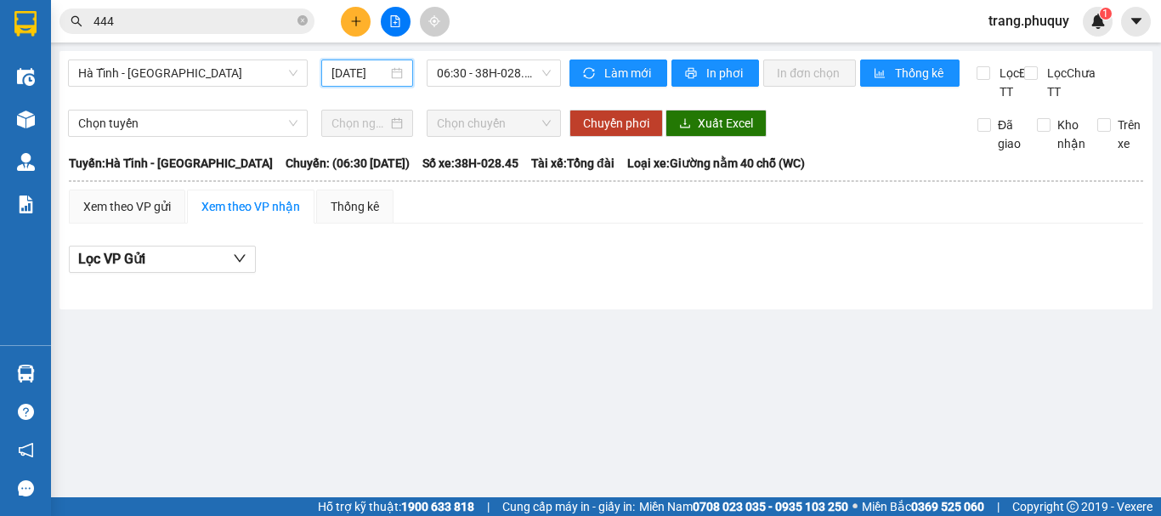
click at [365, 72] on input "[DATE]" at bounding box center [359, 73] width 56 height 19
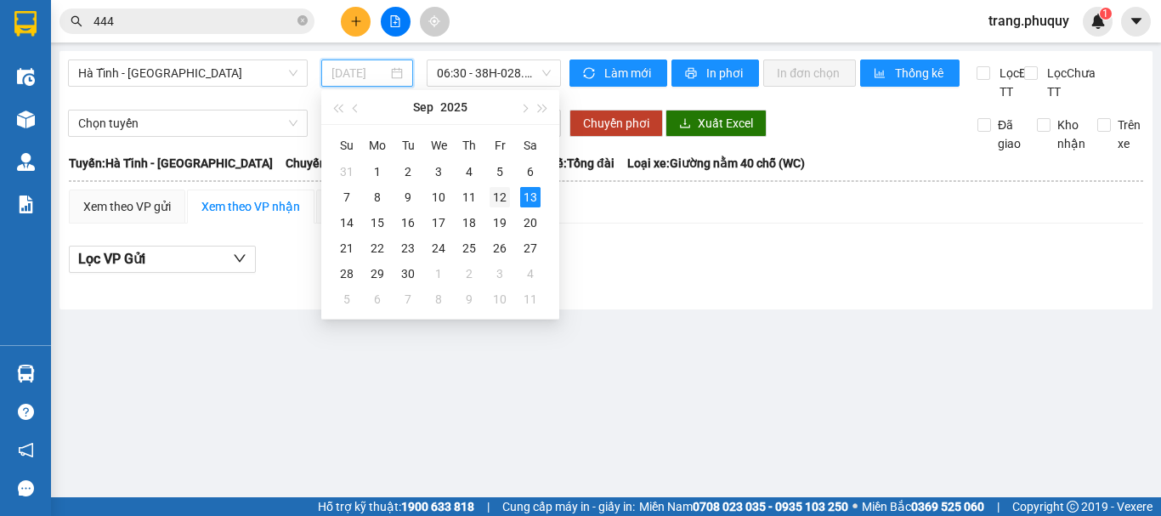
click at [502, 200] on div "12" at bounding box center [500, 197] width 20 height 20
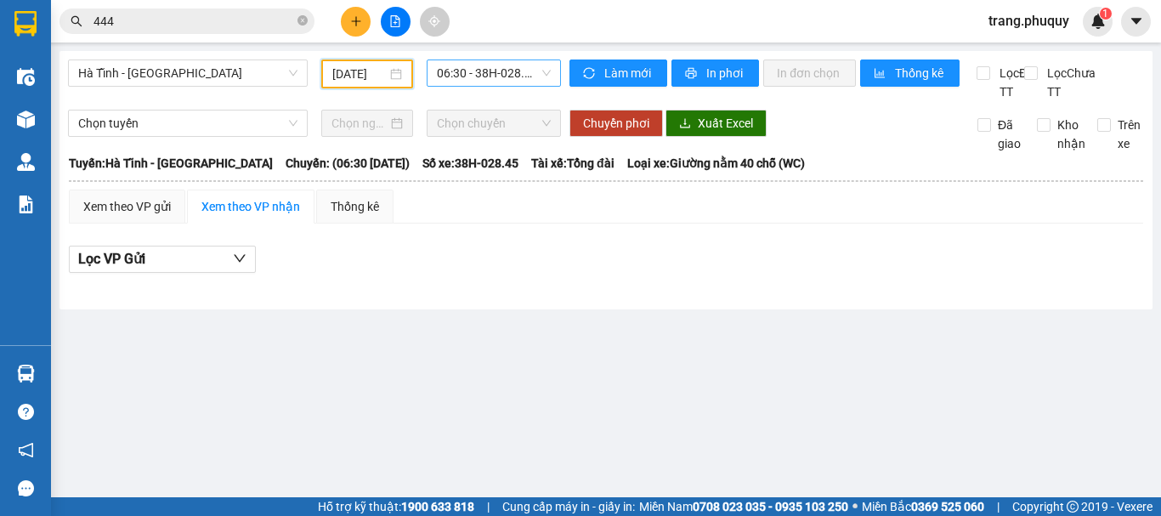
click at [462, 76] on span "06:30 - 38H-028.45 - (Đã hủy)" at bounding box center [494, 72] width 114 height 25
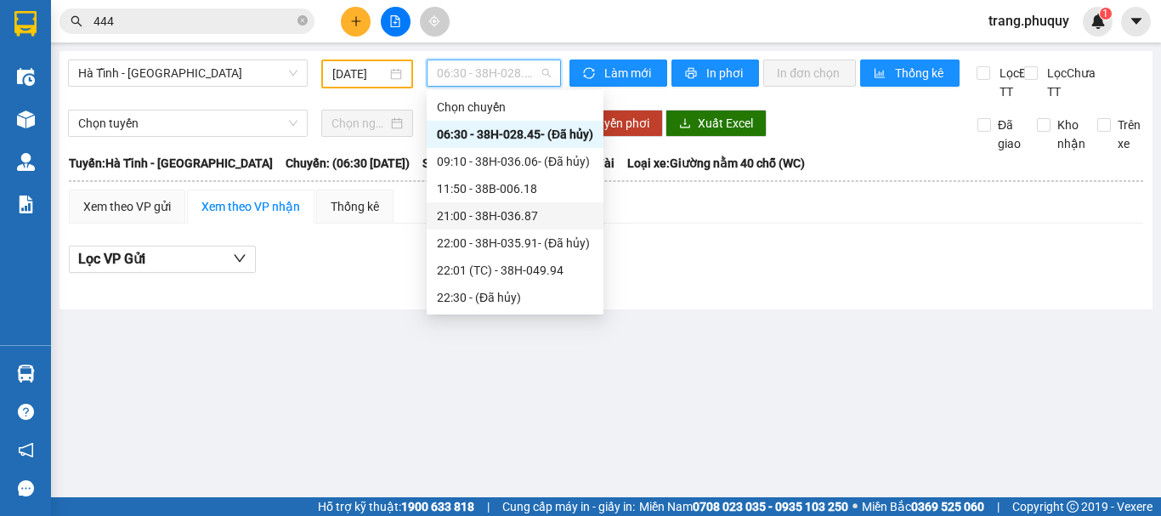
scroll to position [82, 0]
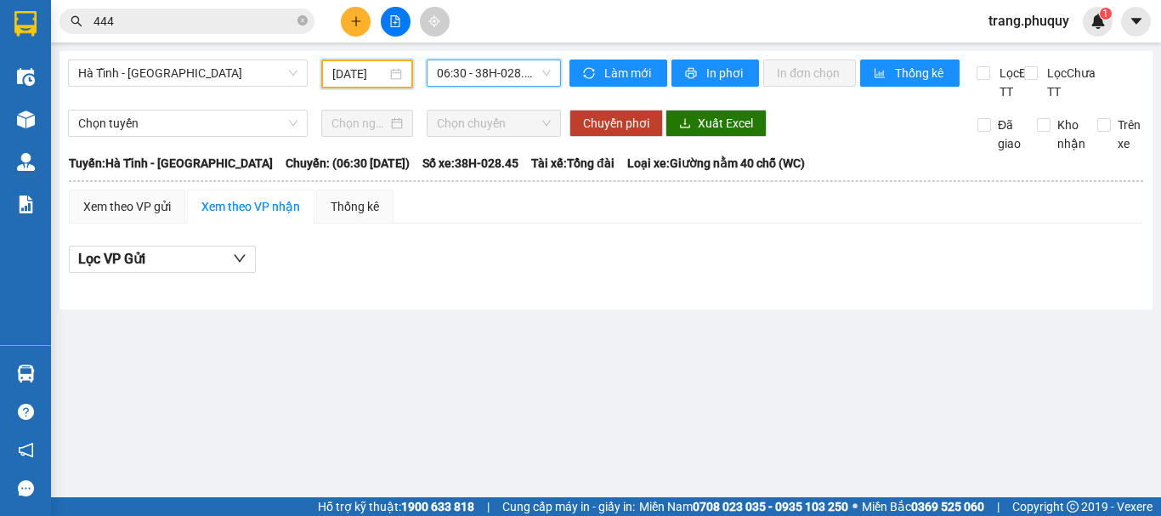
click at [381, 76] on input "[DATE]" at bounding box center [359, 74] width 54 height 19
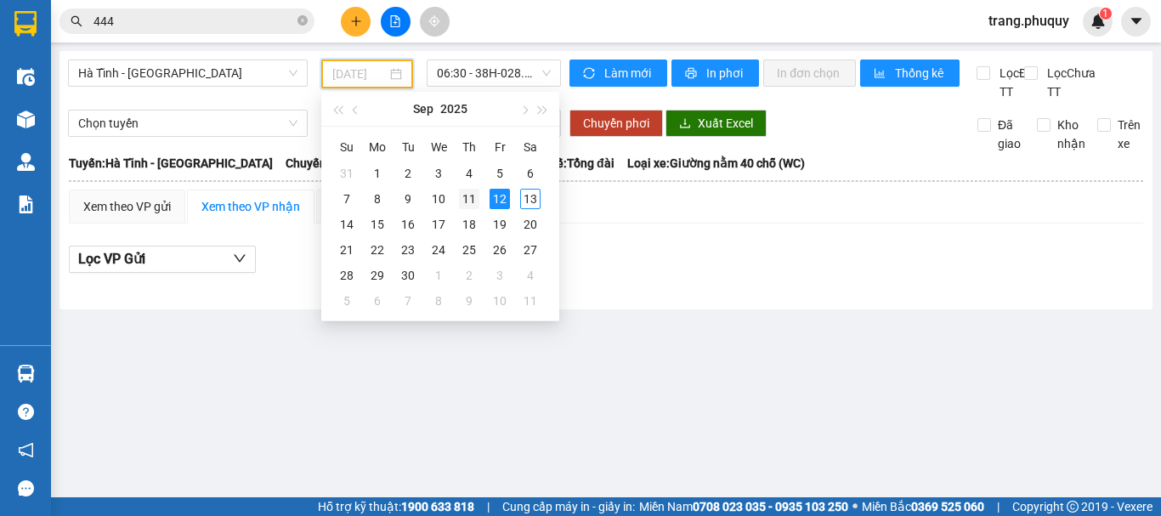
click at [467, 199] on div "11" at bounding box center [469, 199] width 20 height 20
type input "[DATE]"
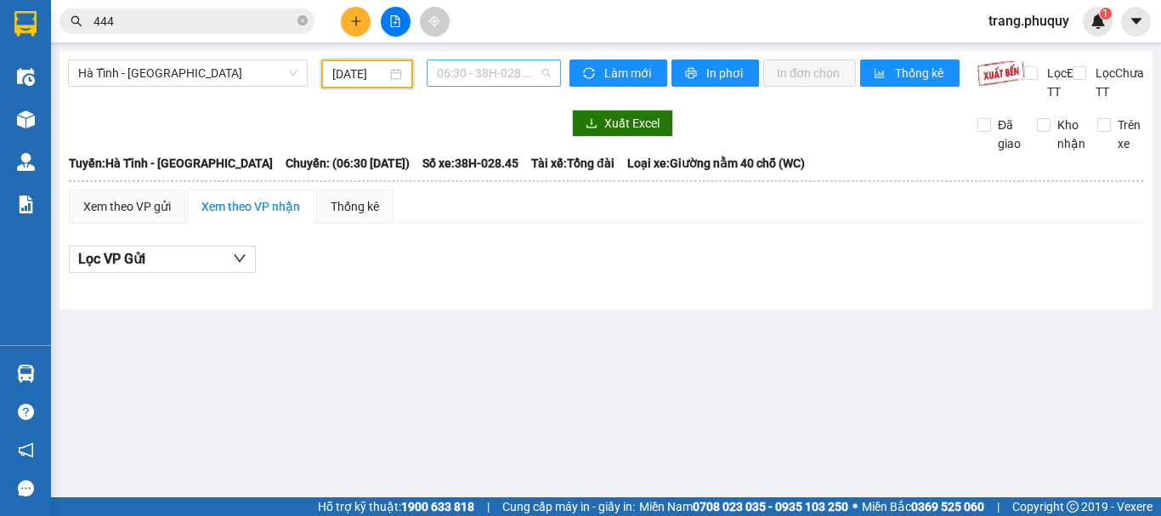
click at [507, 71] on span "06:30 - 38H-028.45" at bounding box center [494, 72] width 114 height 25
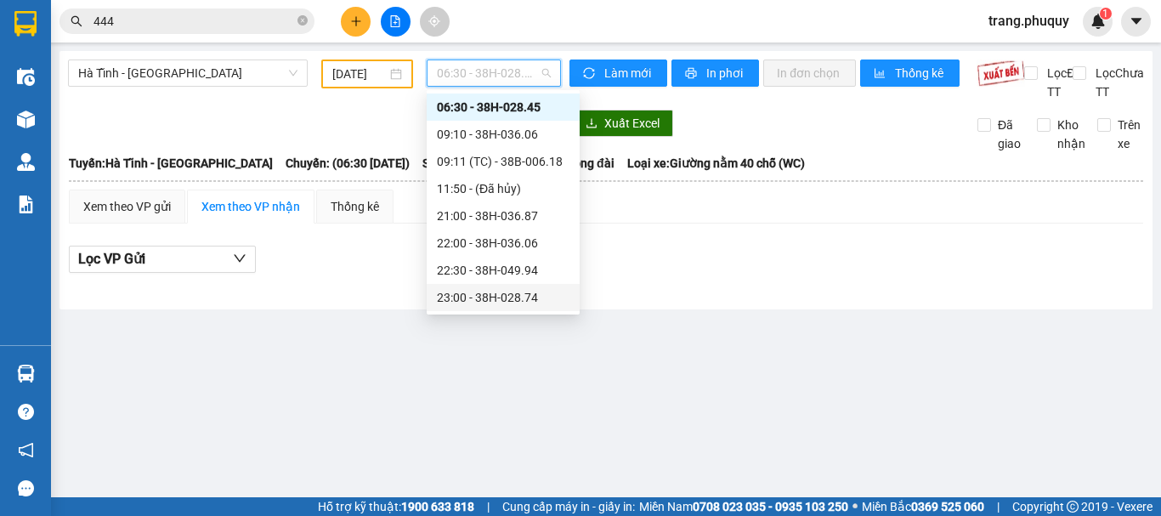
scroll to position [54, 0]
click at [514, 296] on div "23:01 - 38H-049.57" at bounding box center [503, 297] width 133 height 19
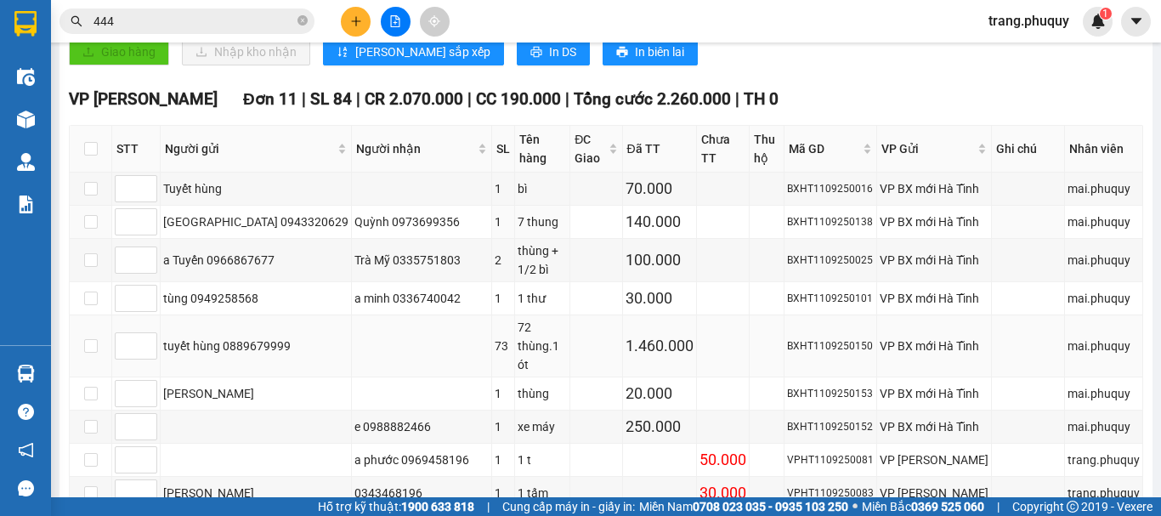
scroll to position [255, 0]
